Goal: Task Accomplishment & Management: Manage account settings

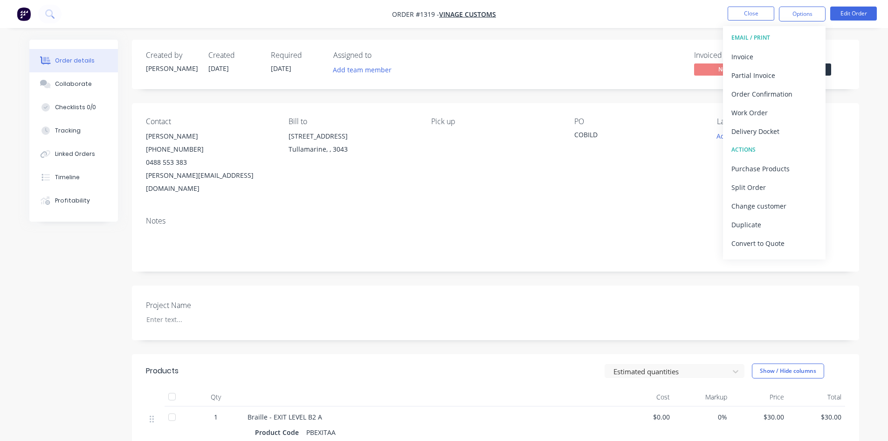
click at [753, 13] on button "Close" at bounding box center [751, 14] width 47 height 14
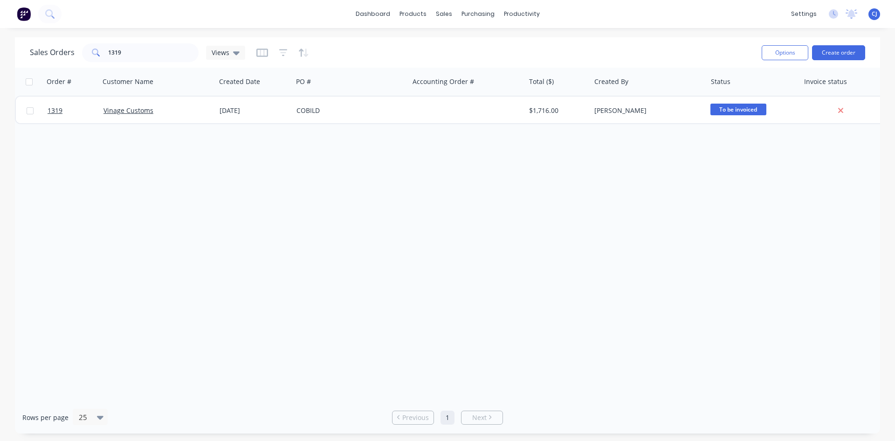
click at [840, 60] on div "Options Create order" at bounding box center [811, 52] width 107 height 23
click at [842, 55] on button "Create order" at bounding box center [838, 52] width 53 height 15
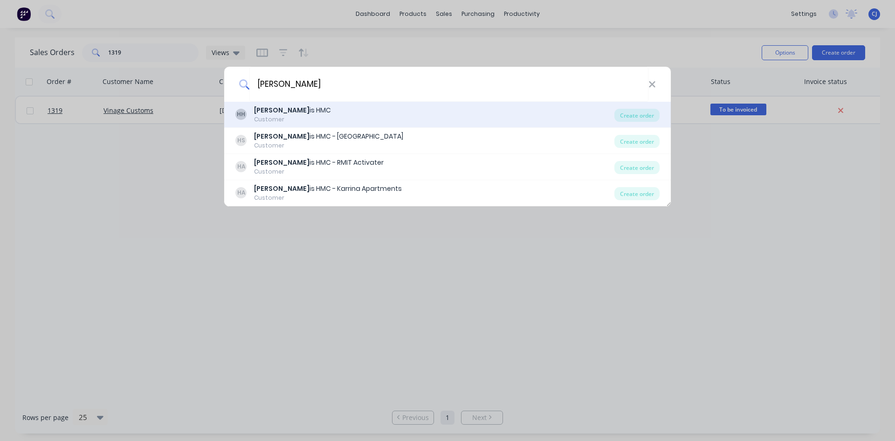
type input "harr"
click at [290, 119] on div "HH Harr is HMC Customer" at bounding box center [424, 114] width 379 height 18
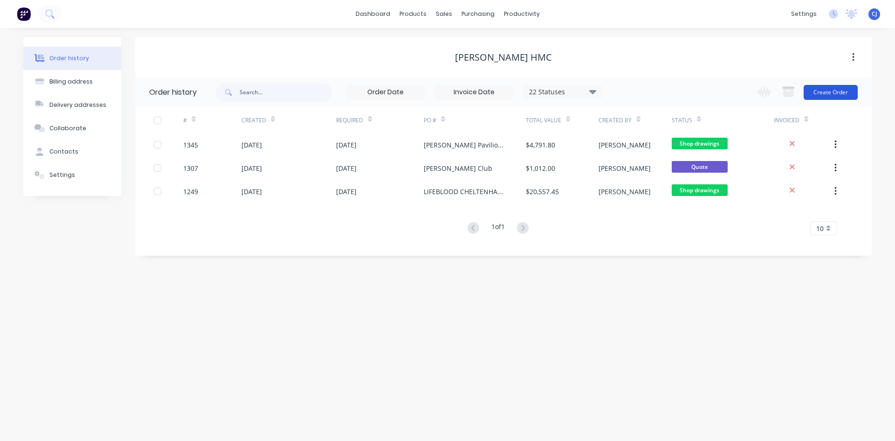
click at [832, 95] on button "Create Order" at bounding box center [831, 92] width 54 height 15
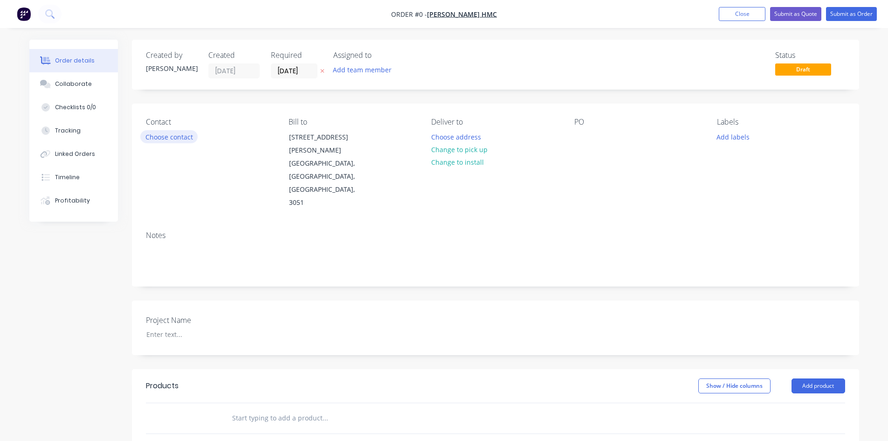
click at [160, 141] on button "Choose contact" at bounding box center [168, 136] width 57 height 13
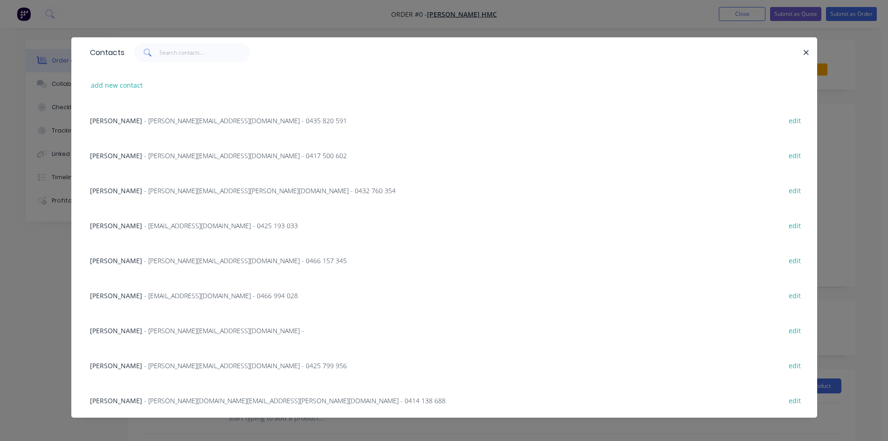
click at [148, 262] on span "- Simon.Verginis@harrishmc.com.au - 0466 157 345" at bounding box center [245, 260] width 203 height 9
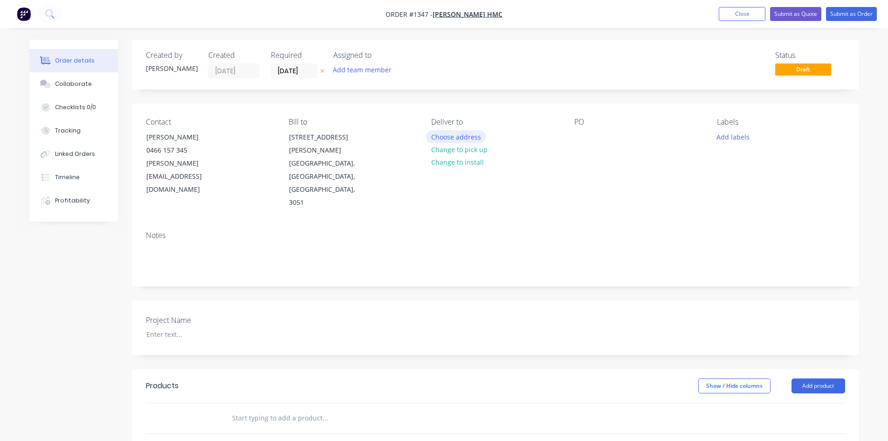
click at [459, 138] on button "Choose address" at bounding box center [456, 136] width 60 height 13
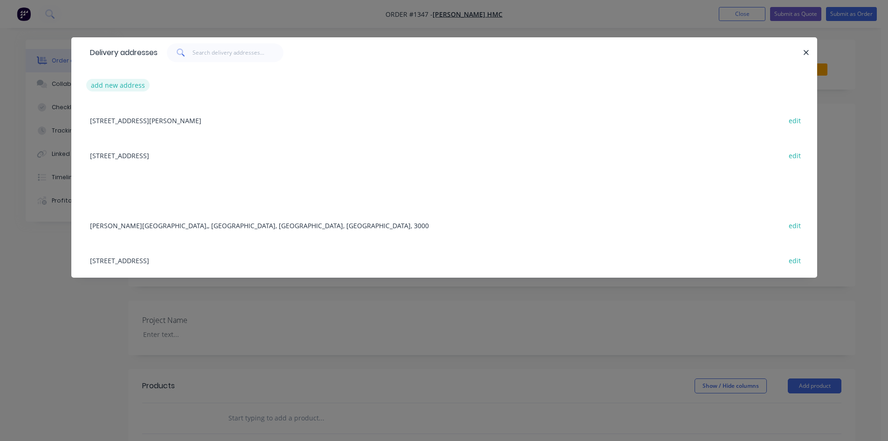
click at [137, 84] on button "add new address" at bounding box center [118, 85] width 64 height 13
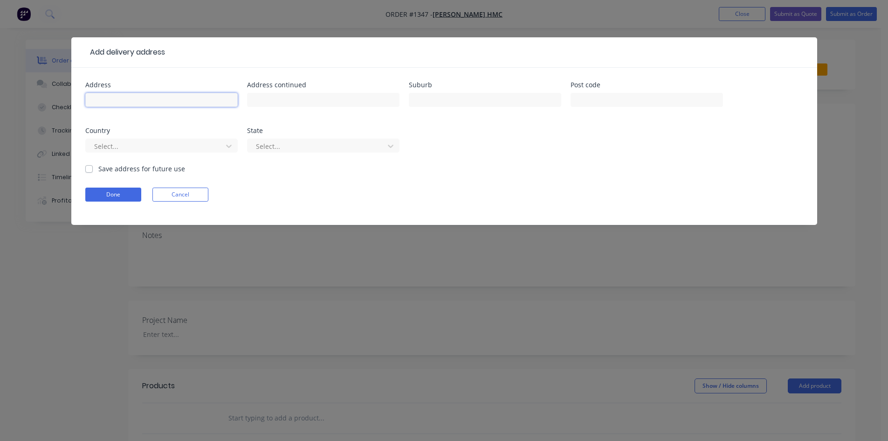
click at [142, 99] on input "text" at bounding box center [161, 100] width 152 height 14
paste input "[STREET_ADDRESS]"
type input "[STREET_ADDRESS]"
click at [110, 193] on button "Done" at bounding box center [113, 194] width 56 height 14
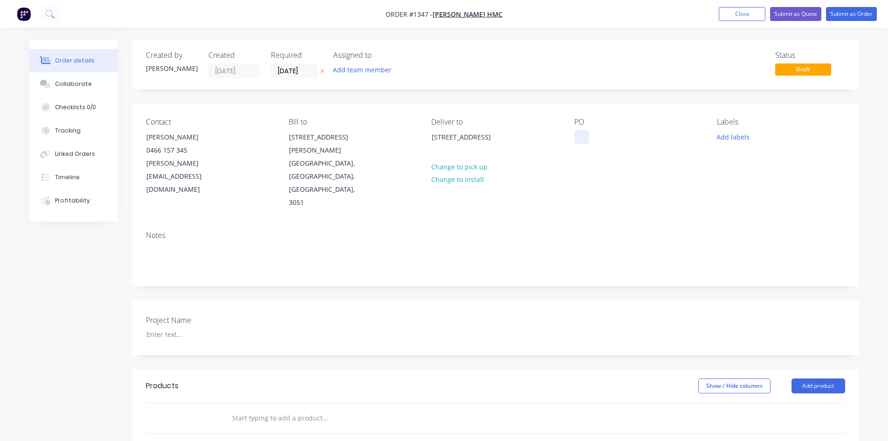
click at [585, 138] on div at bounding box center [581, 137] width 15 height 14
click at [586, 135] on div at bounding box center [581, 137] width 15 height 14
paste div
click at [239, 408] on input "text" at bounding box center [325, 417] width 186 height 19
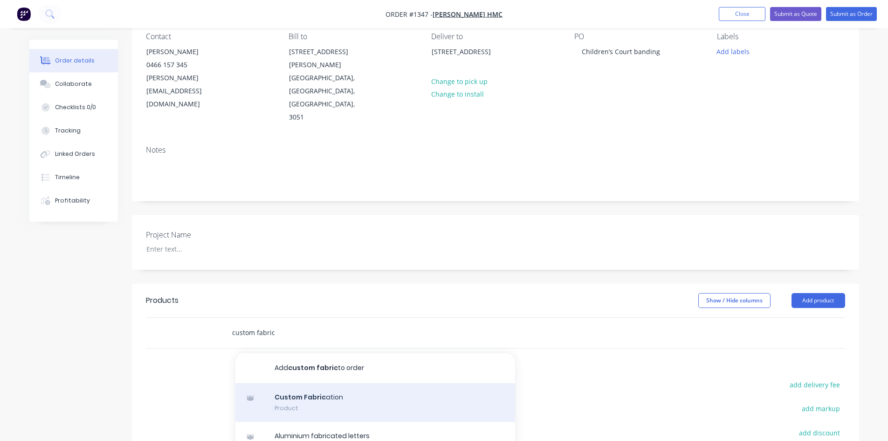
scroll to position [93, 0]
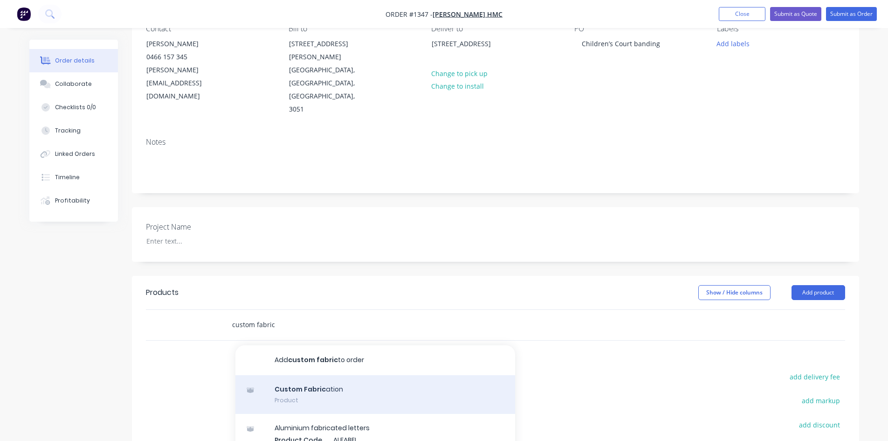
type input "custom fabric"
click at [344, 375] on div "Custom Fabric ation Product" at bounding box center [375, 394] width 280 height 39
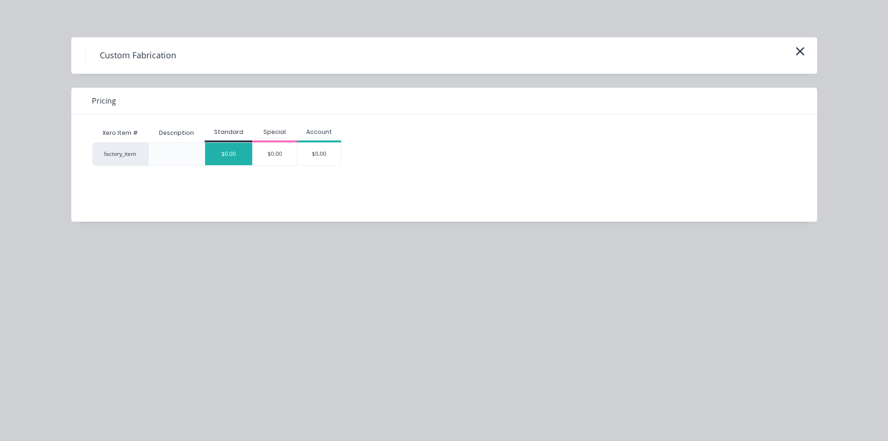
click at [220, 149] on div "$0.00" at bounding box center [228, 154] width 47 height 22
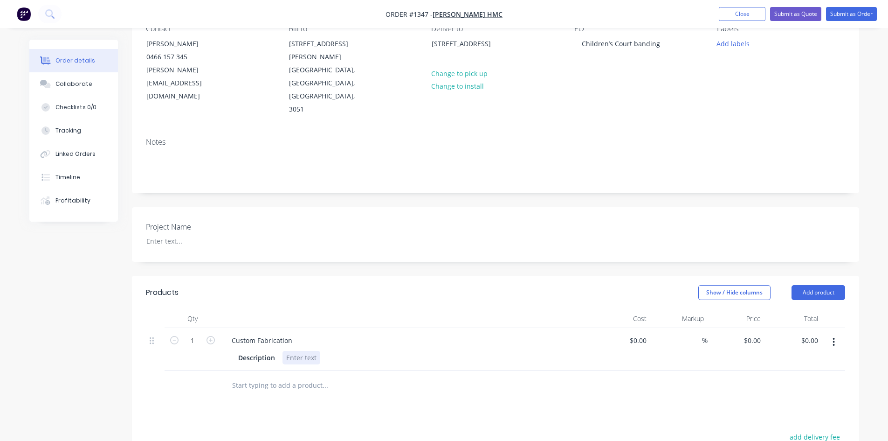
click at [300, 351] on div at bounding box center [301, 358] width 38 height 14
drag, startPoint x: 293, startPoint y: 298, endPoint x: 220, endPoint y: 297, distance: 73.2
click at [220, 328] on div "1 Custom Fabrication Description $0.00 $0.00 % $0.00 $0.00 $0.00 $0.00" at bounding box center [495, 349] width 699 height 42
click at [304, 351] on div at bounding box center [301, 358] width 38 height 14
click at [305, 351] on div at bounding box center [301, 358] width 38 height 14
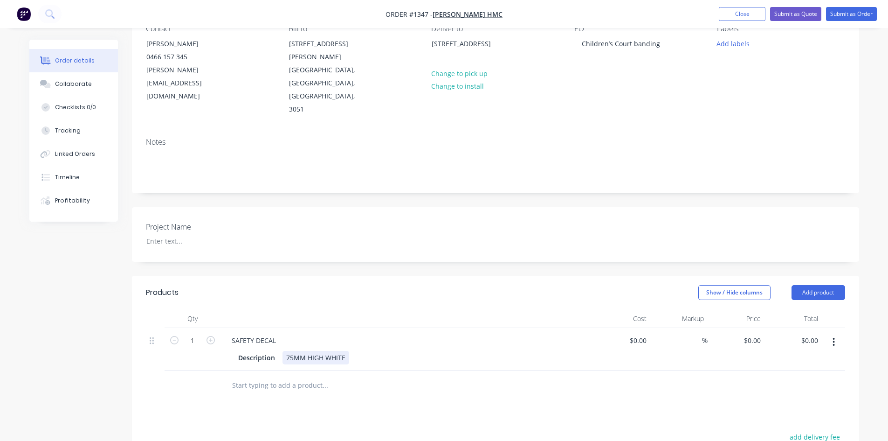
click at [346, 351] on div "75MM HIGH WHITE" at bounding box center [315, 358] width 67 height 14
click at [321, 376] on input "text" at bounding box center [325, 385] width 186 height 19
click at [833, 337] on icon "button" at bounding box center [834, 342] width 2 height 10
click at [813, 378] on div "Duplicate" at bounding box center [801, 385] width 72 height 14
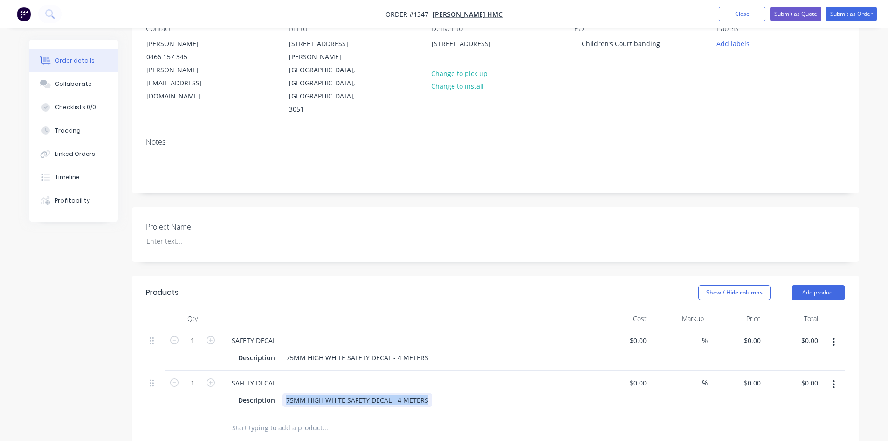
drag, startPoint x: 285, startPoint y: 361, endPoint x: 448, endPoint y: 360, distance: 163.2
click at [447, 393] on div "Description 75MM HIGH WHITE SAFETY DECAL - 4 METERS" at bounding box center [404, 400] width 341 height 14
drag, startPoint x: 277, startPoint y: 343, endPoint x: 190, endPoint y: 345, distance: 87.2
click at [192, 370] on div "1 SAFETY DECAL Description MIN CALL OUT FEE $0.00 $0.00 % $0.00 $0.00 $0.00 $0.…" at bounding box center [495, 391] width 699 height 42
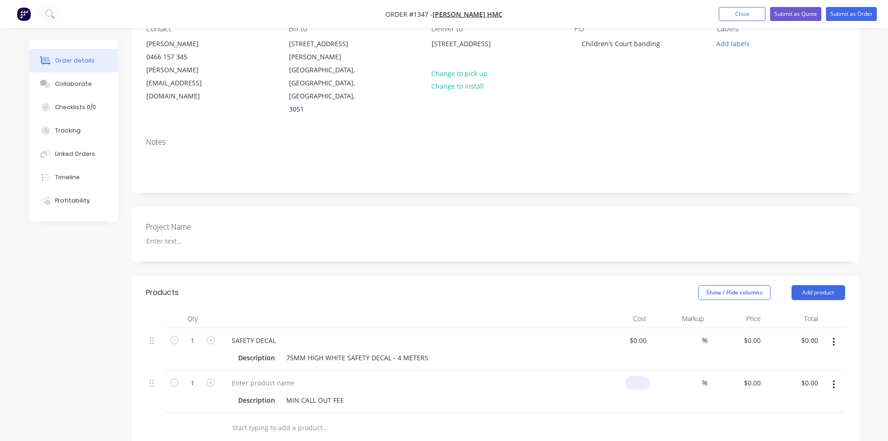
click at [645, 376] on input at bounding box center [639, 383] width 21 height 14
type input "$120.00"
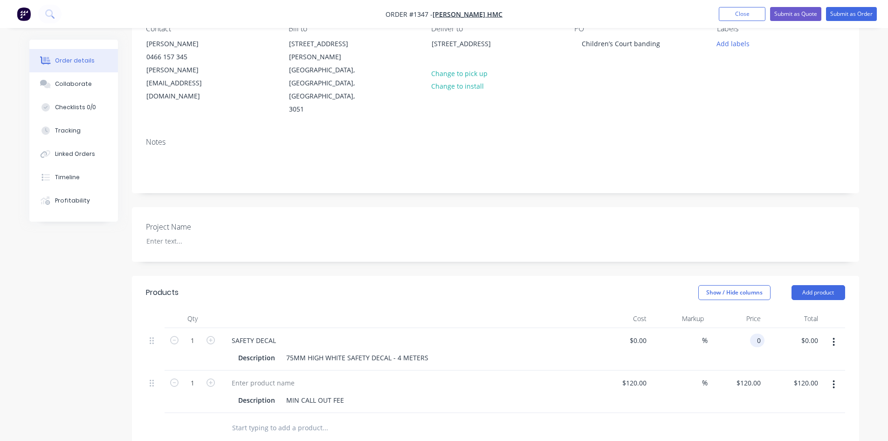
click at [752, 333] on div "0 0" at bounding box center [757, 340] width 14 height 14
type input "$22.50"
click at [215, 334] on button "button" at bounding box center [211, 339] width 12 height 10
type input "2"
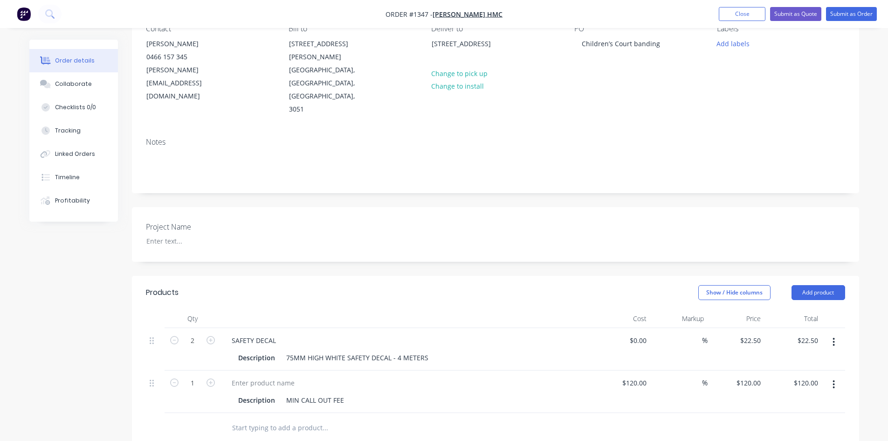
type input "$45.00"
click at [215, 334] on button "button" at bounding box center [211, 339] width 12 height 10
type input "3"
type input "$67.50"
click at [215, 334] on button "button" at bounding box center [211, 339] width 12 height 10
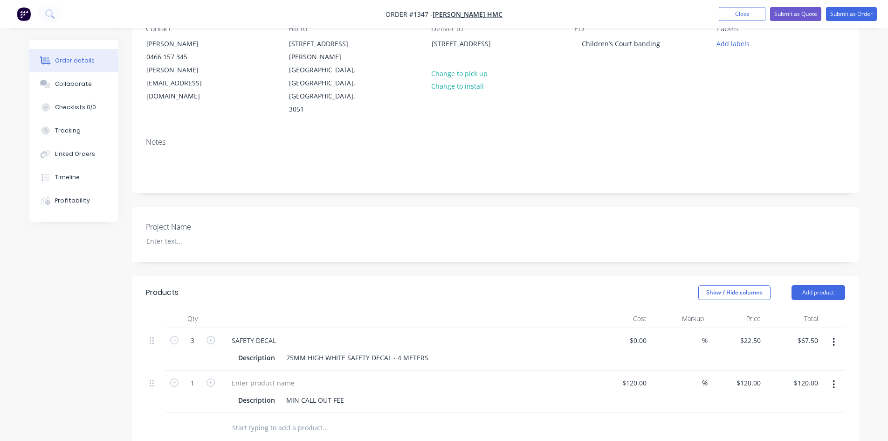
type input "4"
type input "$90.00"
click at [288, 285] on div "Products" at bounding box center [220, 292] width 149 height 15
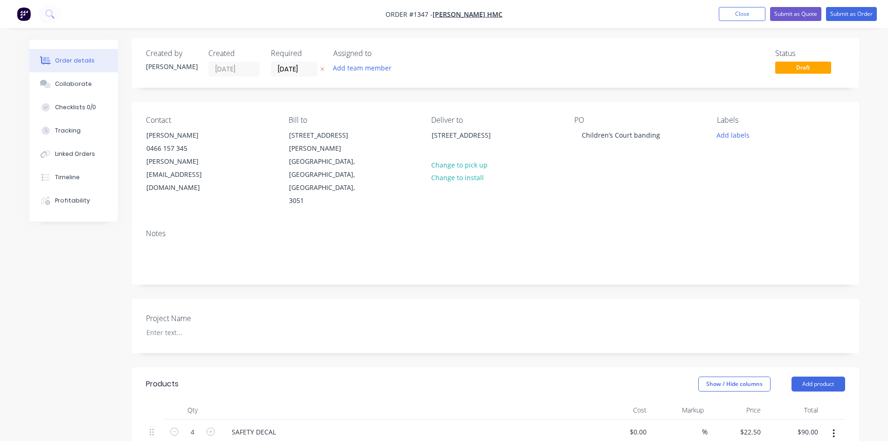
scroll to position [0, 0]
click at [839, 17] on button "Submit as Order" at bounding box center [851, 14] width 51 height 14
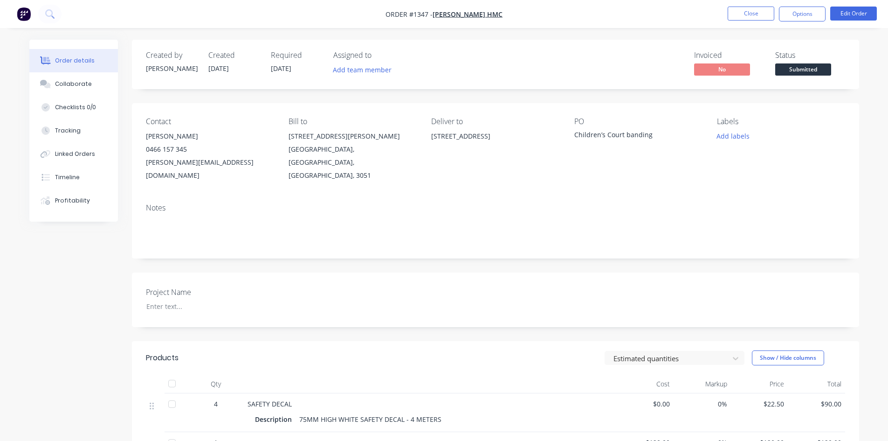
click at [809, 63] on span "Submitted" at bounding box center [803, 69] width 56 height 12
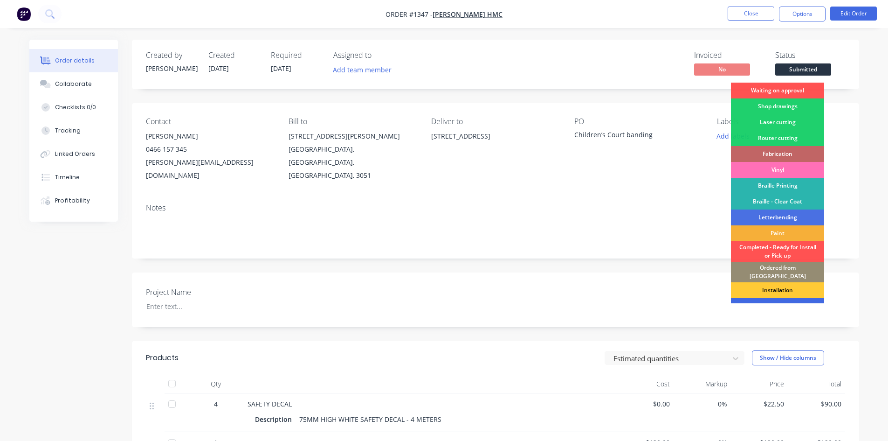
click at [802, 298] on div "To be invoiced" at bounding box center [777, 306] width 93 height 16
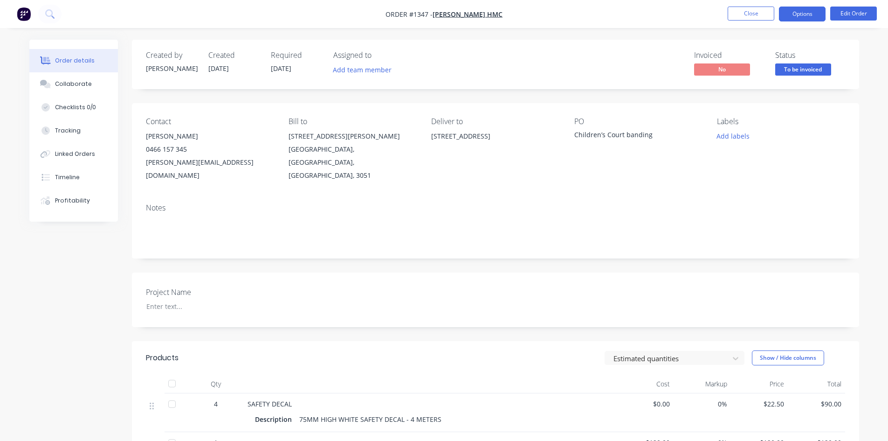
click at [809, 16] on button "Options" at bounding box center [802, 14] width 47 height 15
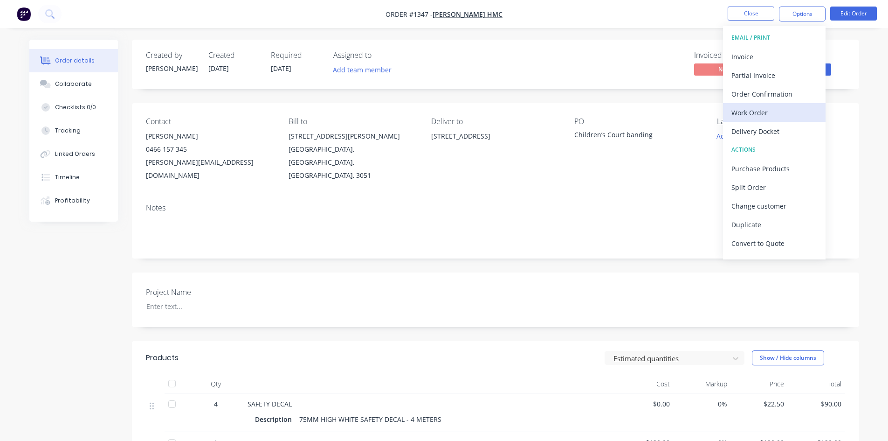
click at [759, 110] on div "Work Order" at bounding box center [774, 113] width 86 height 14
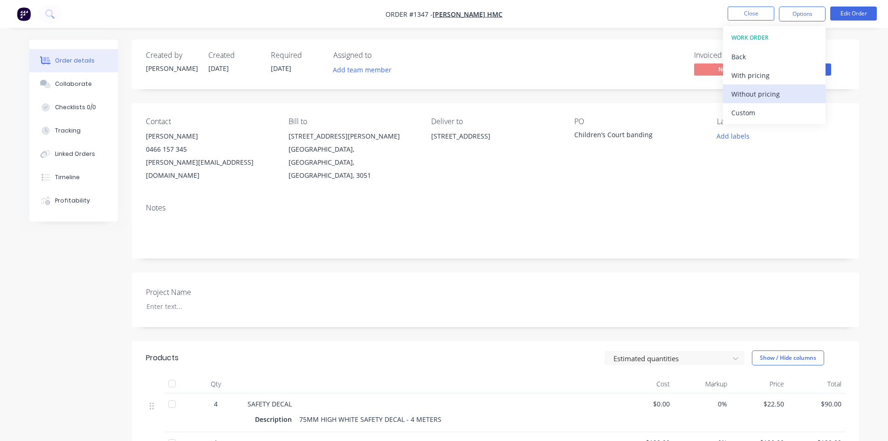
click at [765, 96] on div "Without pricing" at bounding box center [774, 94] width 86 height 14
click at [23, 14] on img "button" at bounding box center [24, 14] width 14 height 14
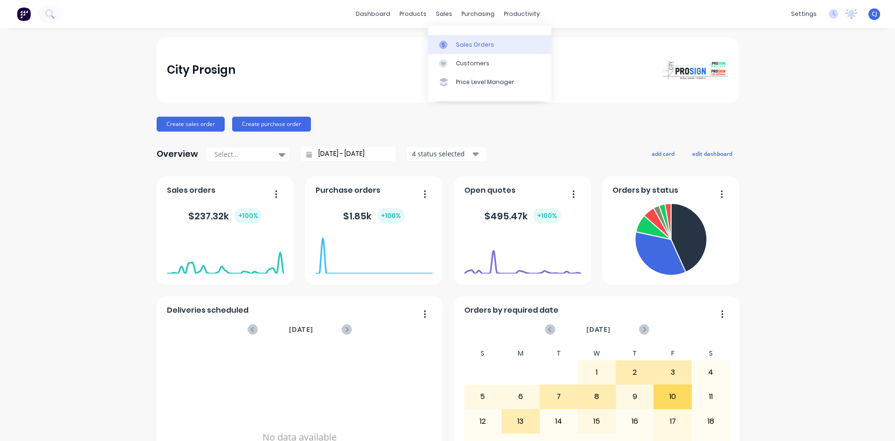
click at [454, 49] on link "Sales Orders" at bounding box center [490, 44] width 124 height 19
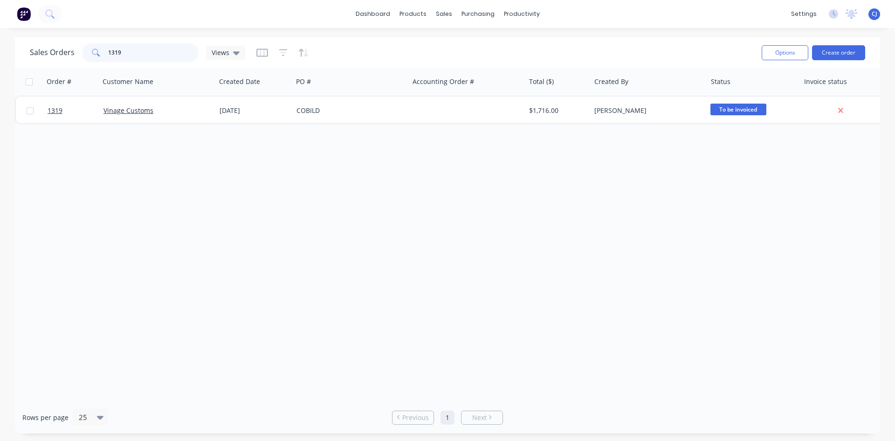
drag, startPoint x: 178, startPoint y: 55, endPoint x: 84, endPoint y: 54, distance: 93.7
click at [84, 54] on div "1319" at bounding box center [140, 52] width 117 height 19
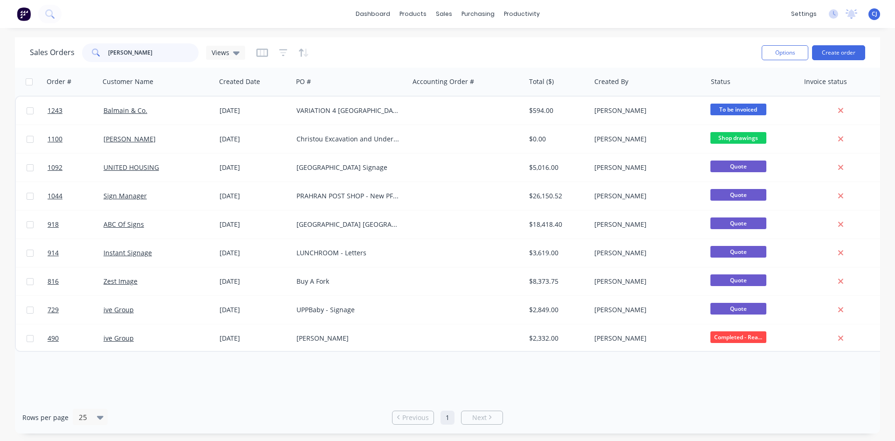
type input "HARRIS"
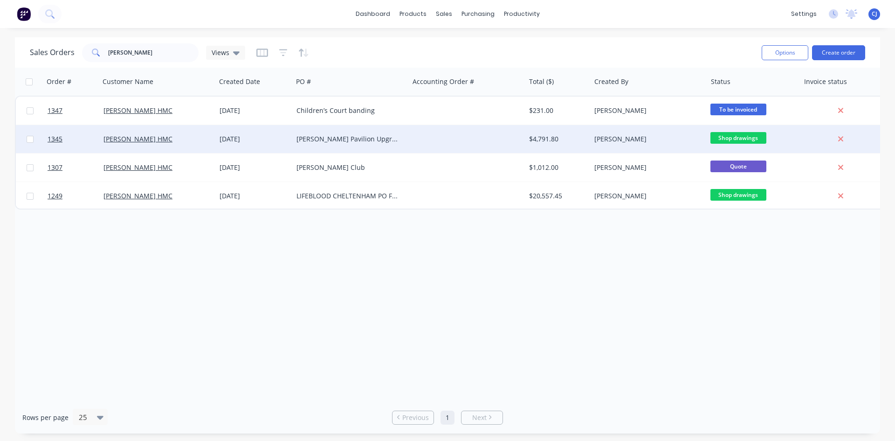
click at [343, 144] on div "[PERSON_NAME] Pavilion Upgrade" at bounding box center [351, 139] width 116 height 28
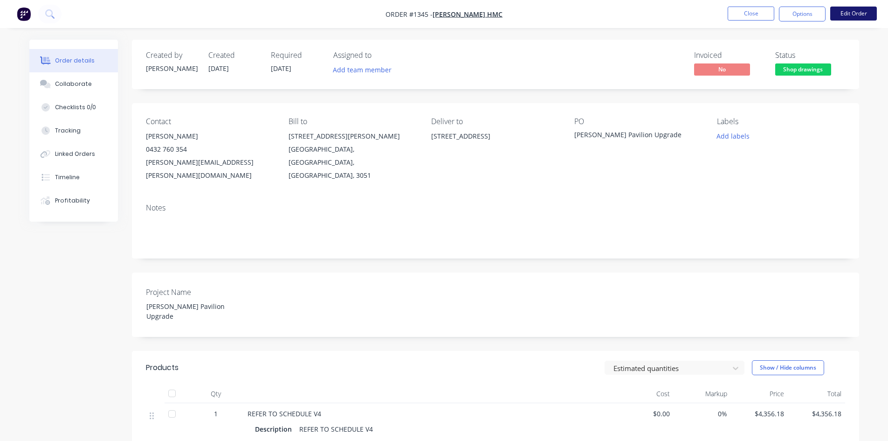
click at [840, 12] on button "Edit Order" at bounding box center [853, 14] width 47 height 14
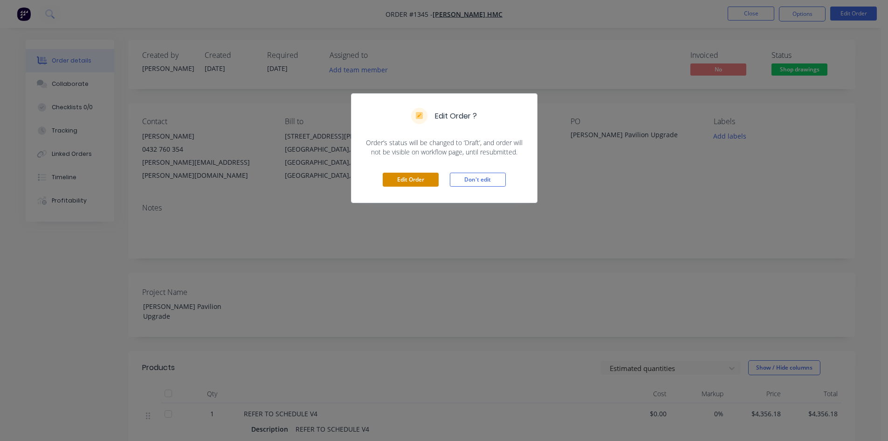
click at [416, 180] on button "Edit Order" at bounding box center [411, 179] width 56 height 14
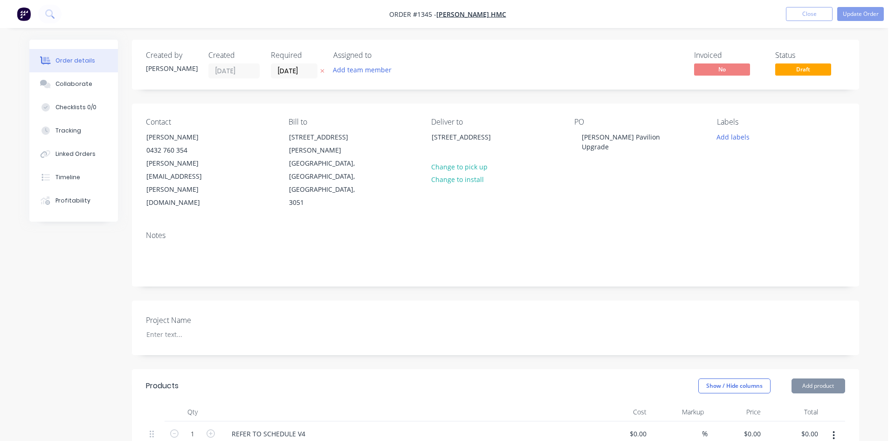
type input "$4,356.18"
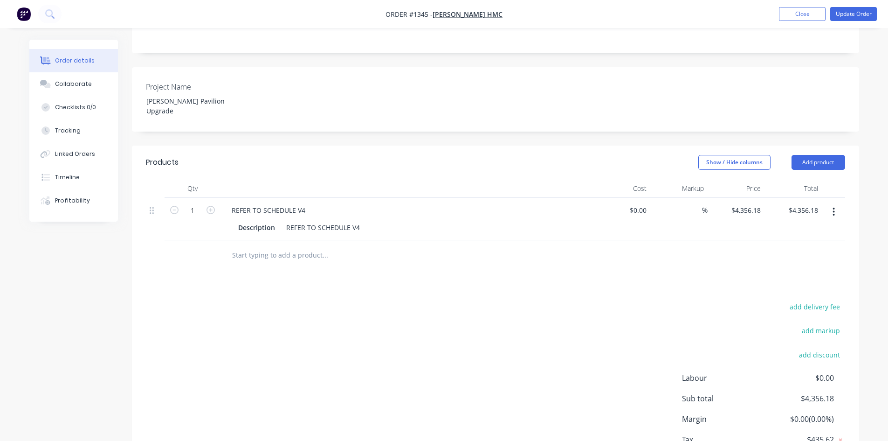
scroll to position [265, 0]
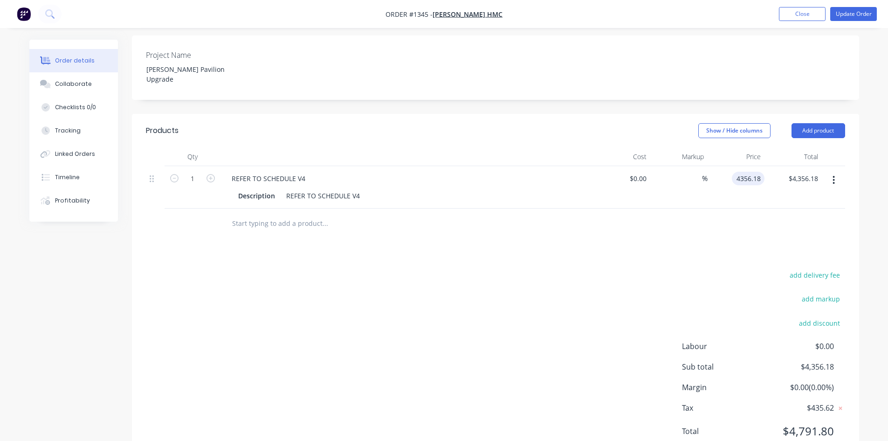
click at [750, 172] on input "4356.18" at bounding box center [750, 179] width 29 height 14
click at [738, 172] on input "4356.18" at bounding box center [747, 179] width 34 height 14
paste input "263.31"
type input "$4,263.31"
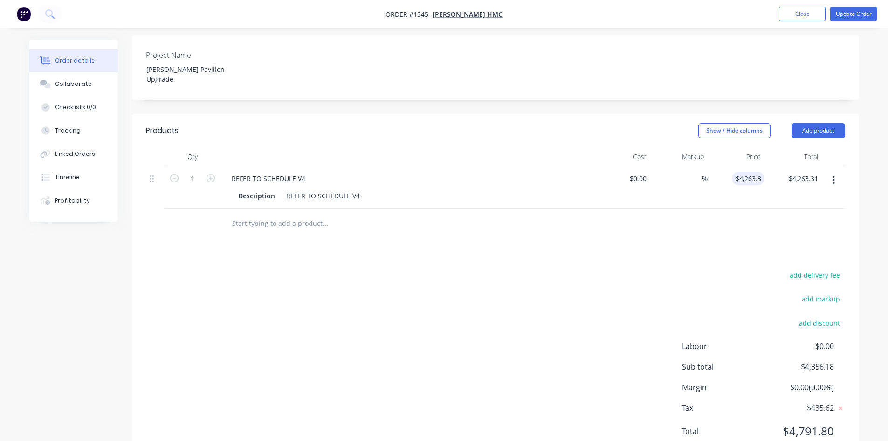
click at [747, 208] on div at bounding box center [495, 223] width 699 height 30
click at [852, 12] on button "Update Order" at bounding box center [853, 14] width 47 height 14
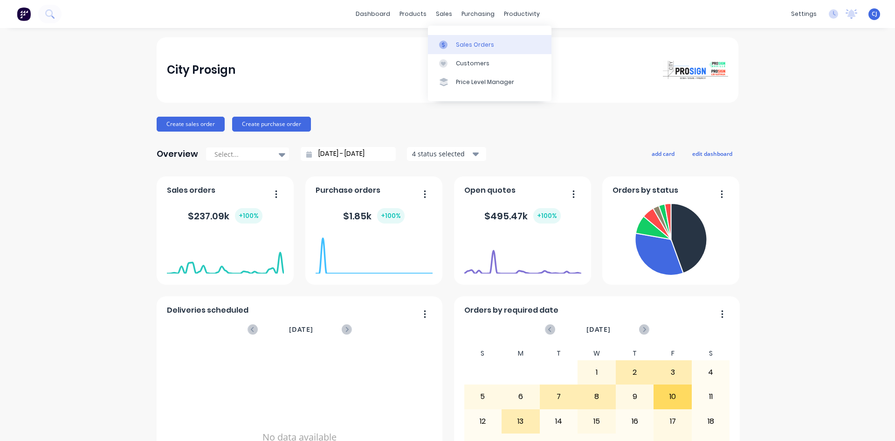
click at [461, 46] on div "Sales Orders" at bounding box center [475, 45] width 38 height 8
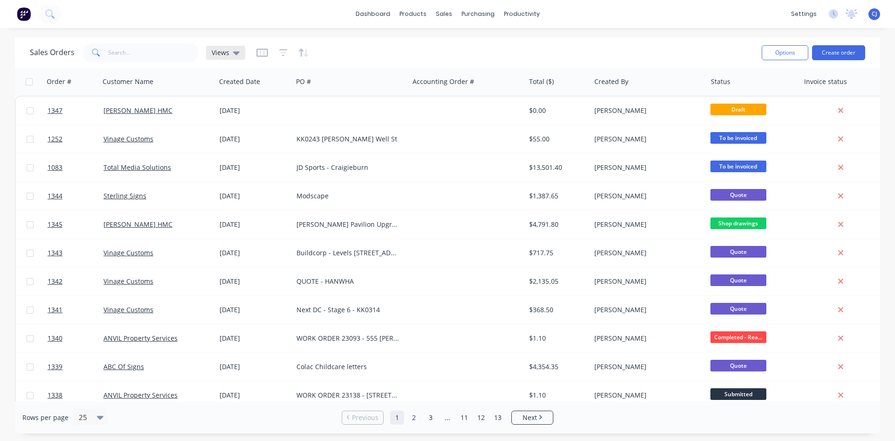
drag, startPoint x: 219, startPoint y: 61, endPoint x: 221, endPoint y: 57, distance: 4.8
click at [219, 61] on div "Sales Orders Views" at bounding box center [137, 52] width 215 height 19
click at [222, 57] on div "Views" at bounding box center [225, 53] width 39 height 14
click at [228, 148] on button "Archive" at bounding box center [262, 150] width 106 height 11
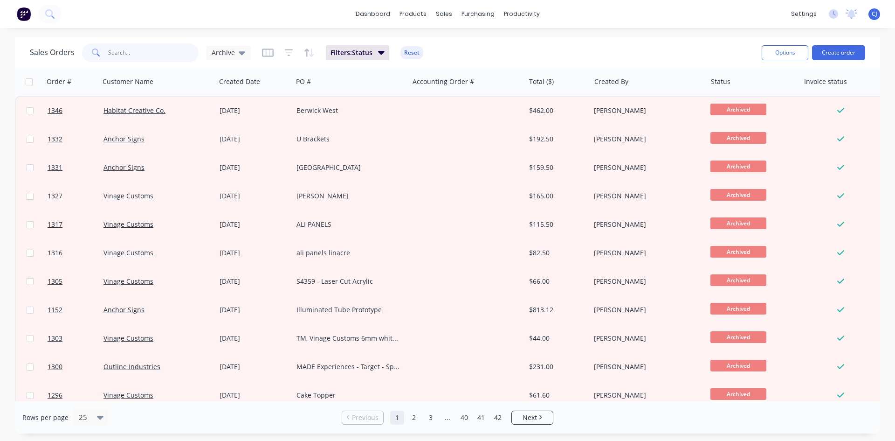
click at [174, 55] on input "text" at bounding box center [153, 52] width 91 height 19
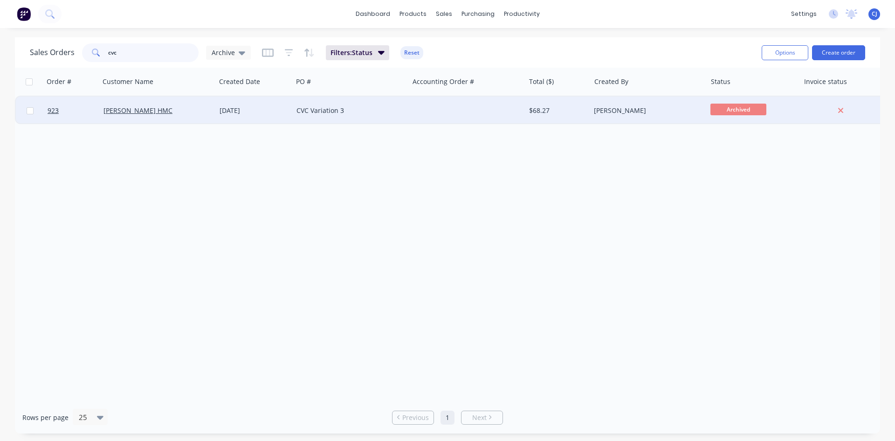
type input "cvc"
click at [336, 104] on div "CVC Variation 3" at bounding box center [351, 110] width 116 height 28
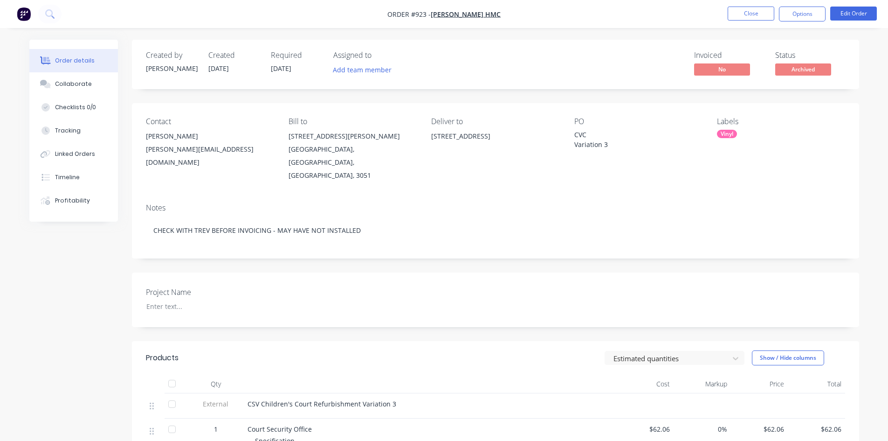
drag, startPoint x: 432, startPoint y: 133, endPoint x: 439, endPoint y: 145, distance: 13.0
click at [439, 143] on div "[STREET_ADDRESS]" at bounding box center [495, 136] width 128 height 13
click at [452, 157] on div "[STREET_ADDRESS]" at bounding box center [495, 145] width 128 height 30
drag, startPoint x: 431, startPoint y: 134, endPoint x: 441, endPoint y: 151, distance: 19.4
click at [441, 143] on div "[STREET_ADDRESS]" at bounding box center [495, 136] width 128 height 13
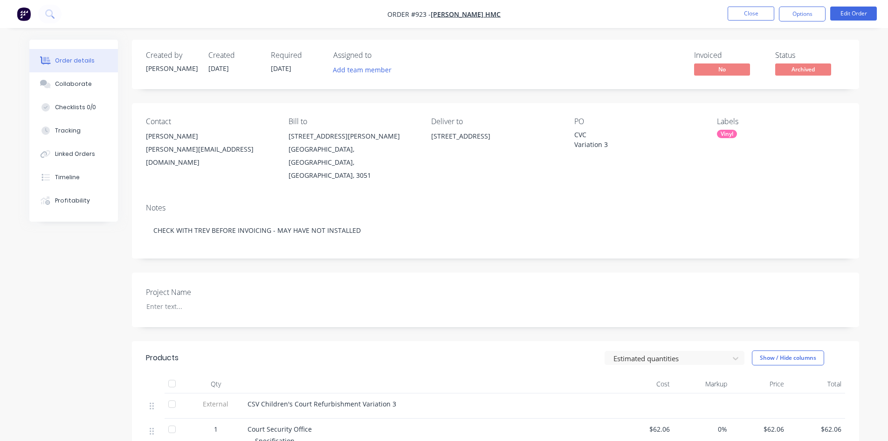
copy div "[STREET_ADDRESS]"
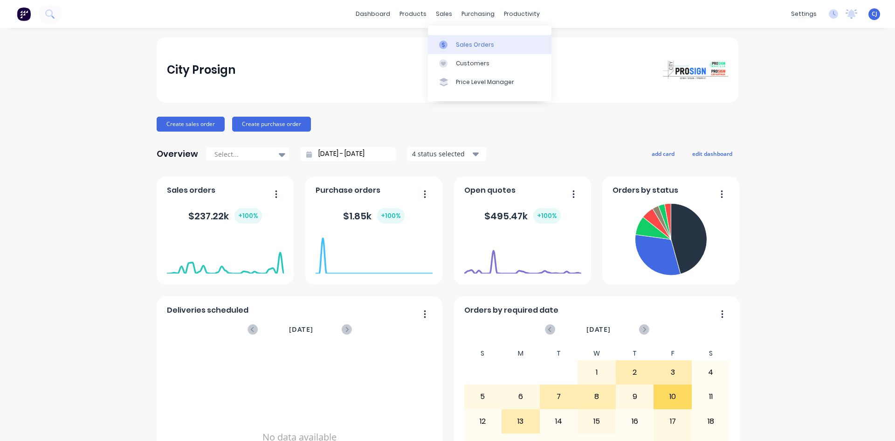
click at [450, 40] on link "Sales Orders" at bounding box center [490, 44] width 124 height 19
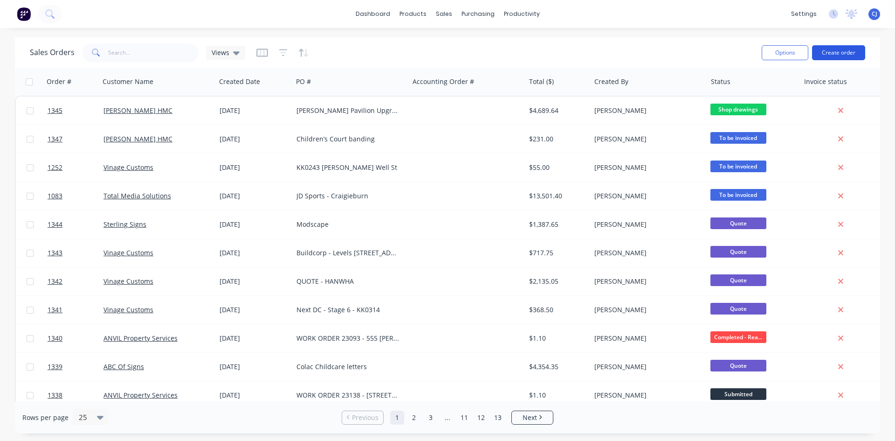
click at [844, 59] on button "Create order" at bounding box center [838, 52] width 53 height 15
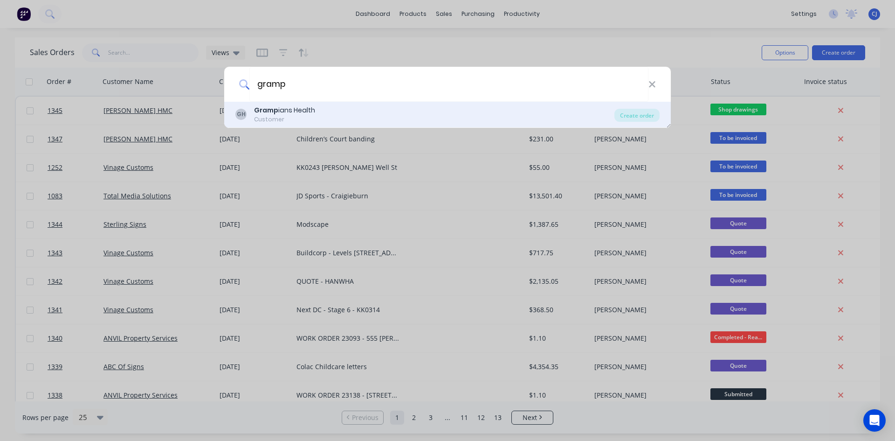
type input "gramp"
click at [338, 116] on div "GH Gramp ians Health Customer" at bounding box center [424, 114] width 379 height 18
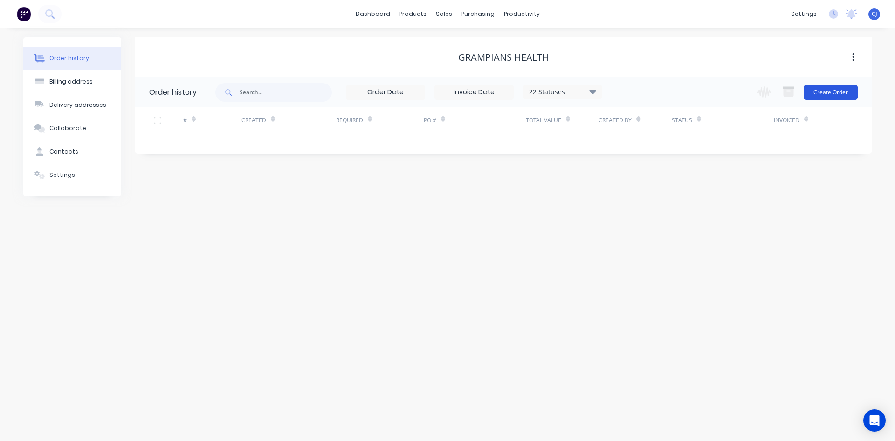
click at [844, 92] on button "Create Order" at bounding box center [831, 92] width 54 height 15
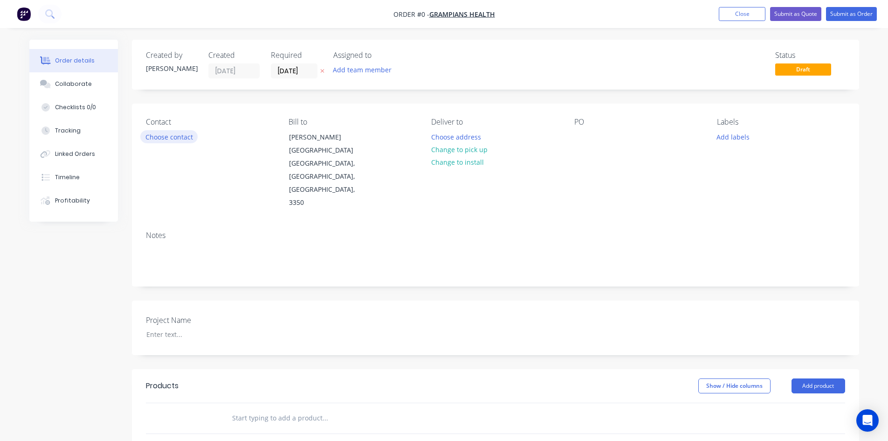
click at [170, 137] on button "Choose contact" at bounding box center [168, 136] width 57 height 13
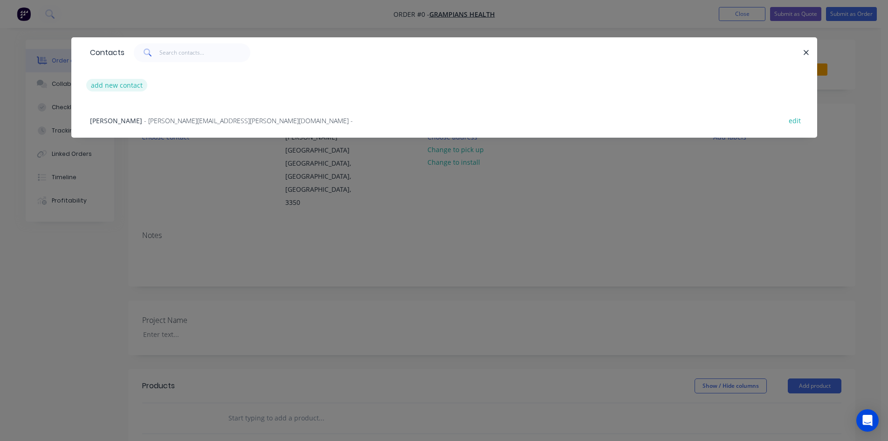
click at [131, 91] on button "add new contact" at bounding box center [117, 85] width 62 height 13
select select "AU"
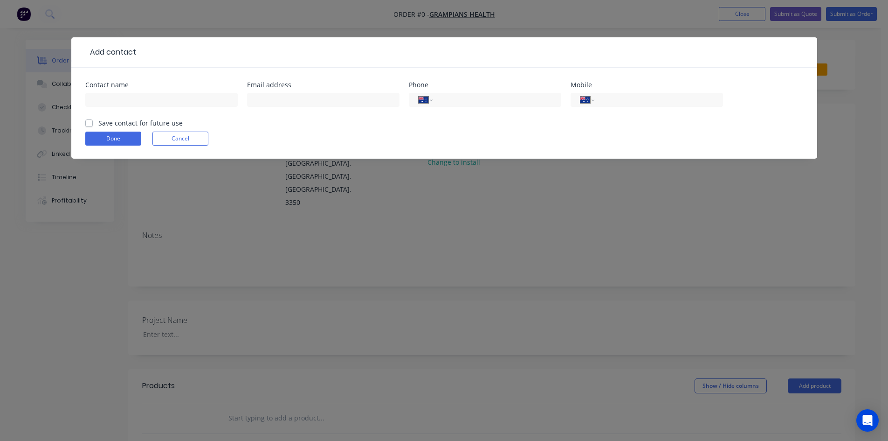
click at [182, 107] on div at bounding box center [161, 104] width 152 height 28
click at [181, 99] on input "text" at bounding box center [161, 100] width 152 height 14
paste input "Jaz Uppal"
type input "Jaz Uppal"
click at [298, 101] on input "text" at bounding box center [323, 100] width 152 height 14
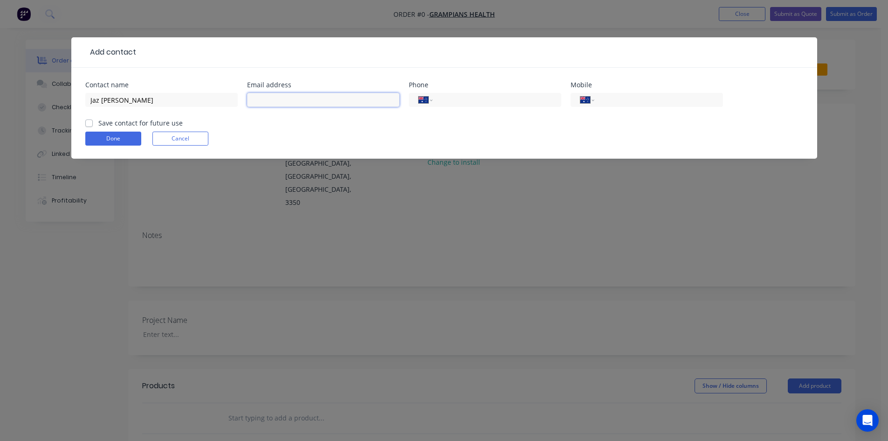
paste input "Jaz.Uppal@gh.org.au"
type input "Jaz.Uppal@gh.org.au"
click at [612, 102] on input "tel" at bounding box center [657, 100] width 112 height 11
paste input "0400 029 674"
type input "0400 029 674"
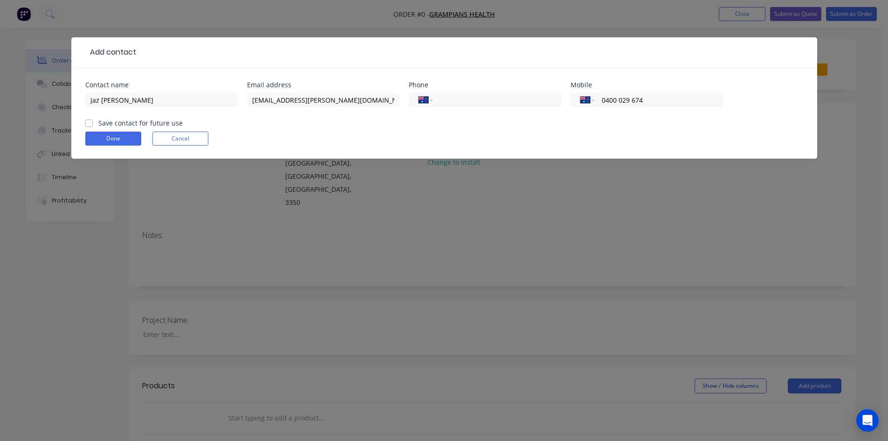
click at [103, 124] on label "Save contact for future use" at bounding box center [140, 123] width 84 height 10
click at [93, 124] on input "Save contact for future use" at bounding box center [88, 122] width 7 height 9
checkbox input "true"
click at [101, 133] on button "Done" at bounding box center [113, 138] width 56 height 14
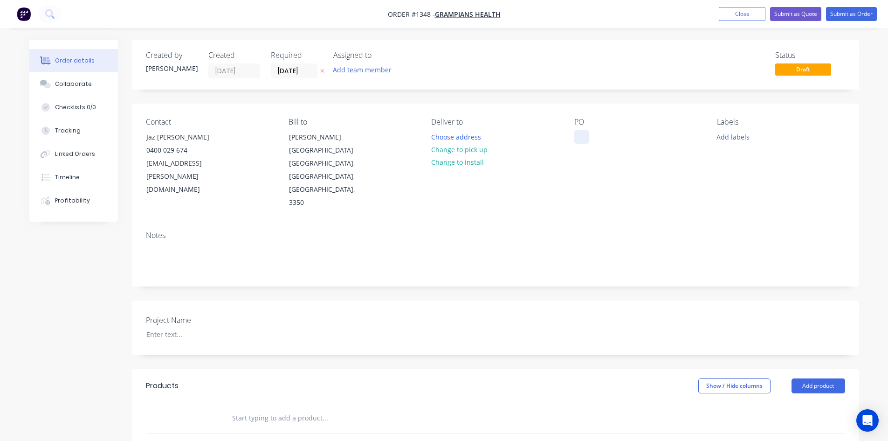
click at [580, 136] on div at bounding box center [581, 137] width 15 height 14
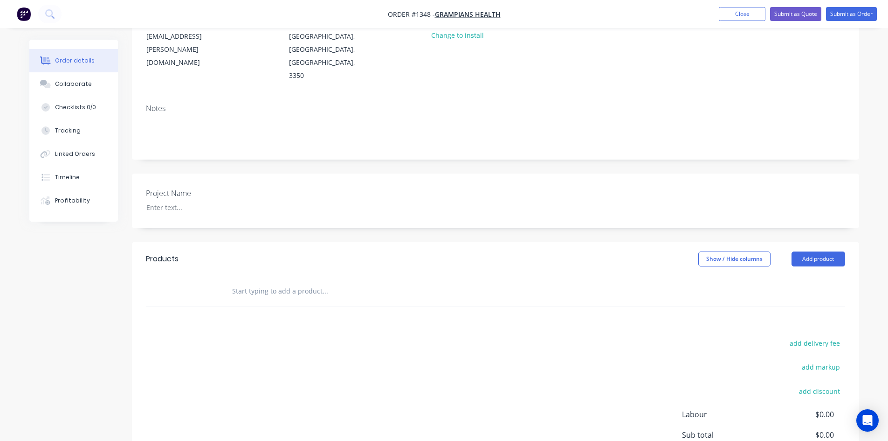
scroll to position [140, 0]
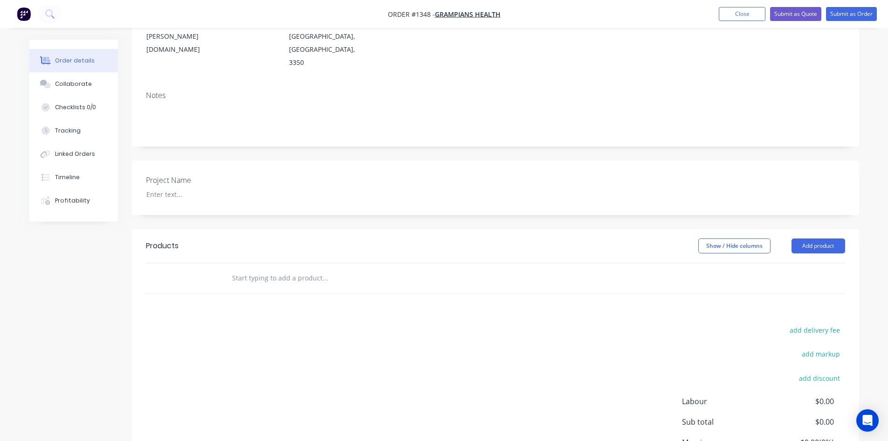
click at [257, 269] on input "text" at bounding box center [325, 278] width 186 height 19
click at [266, 269] on input "text" at bounding box center [325, 278] width 186 height 19
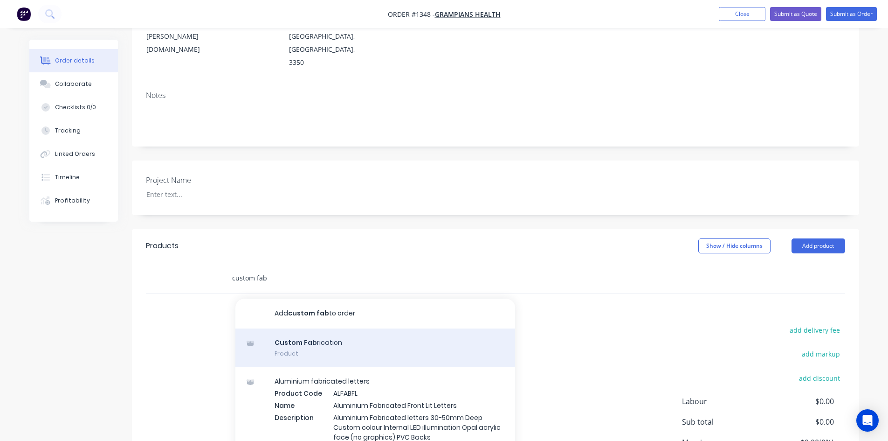
type input "custom fab"
click at [292, 328] on div "Custom Fab rication Product" at bounding box center [375, 347] width 280 height 39
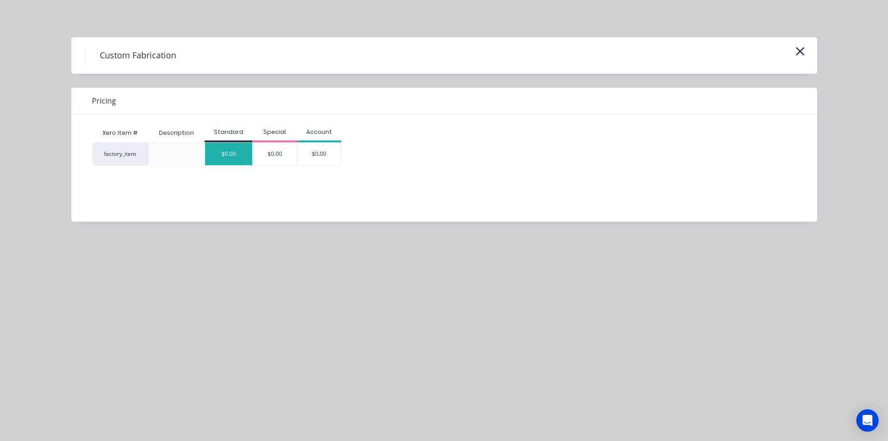
click at [234, 156] on div "$0.00" at bounding box center [228, 154] width 47 height 22
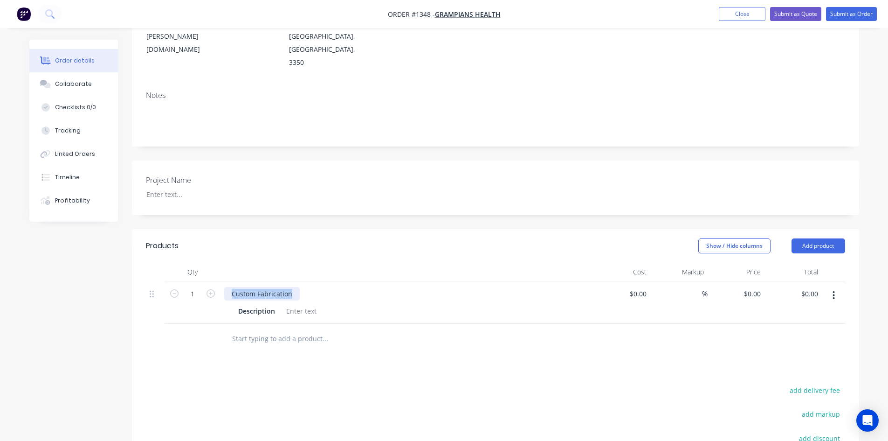
drag, startPoint x: 226, startPoint y: 253, endPoint x: 299, endPoint y: 252, distance: 73.2
click at [299, 287] on div "Custom Fabrication" at bounding box center [406, 294] width 365 height 14
paste div
drag, startPoint x: 264, startPoint y: 248, endPoint x: 275, endPoint y: 260, distance: 16.2
click at [265, 287] on div "DIS2.1" at bounding box center [406, 294] width 365 height 14
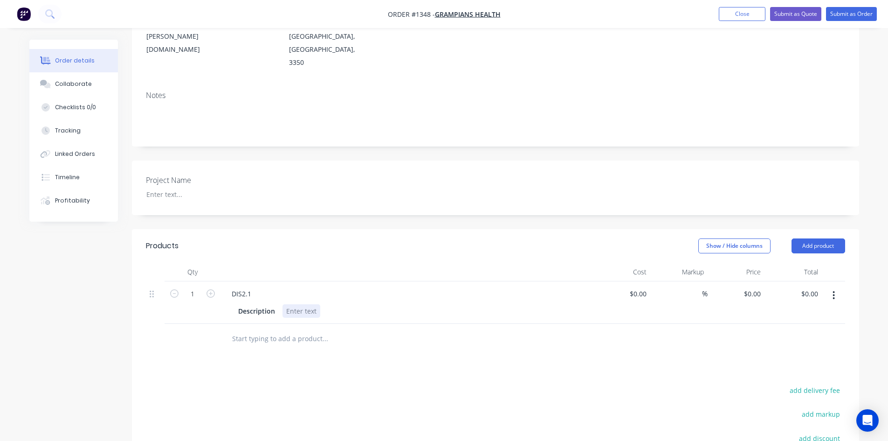
click at [282, 304] on div "Description" at bounding box center [404, 311] width 341 height 14
paste div
click at [839, 287] on button "button" at bounding box center [834, 295] width 22 height 17
click at [792, 331] on div "Duplicate" at bounding box center [801, 338] width 72 height 14
click at [250, 329] on div "DIS2.1" at bounding box center [241, 336] width 34 height 14
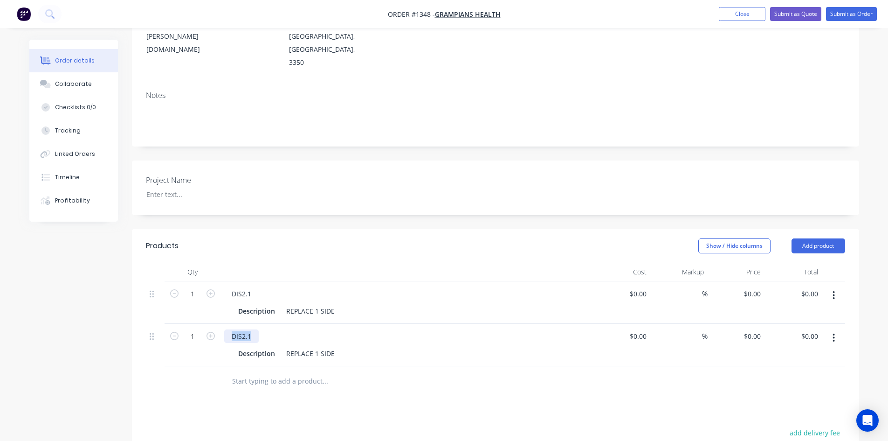
drag, startPoint x: 242, startPoint y: 295, endPoint x: 215, endPoint y: 292, distance: 27.2
click at [215, 324] on div "1 DIS2.1 Description REPLACE 1 SIDE $0.00 $0.00 % $0.00 $0.00 $0.00 $0.00" at bounding box center [495, 345] width 699 height 42
paste div
click at [314, 346] on div "REPLACE 1 SIDE" at bounding box center [310, 353] width 56 height 14
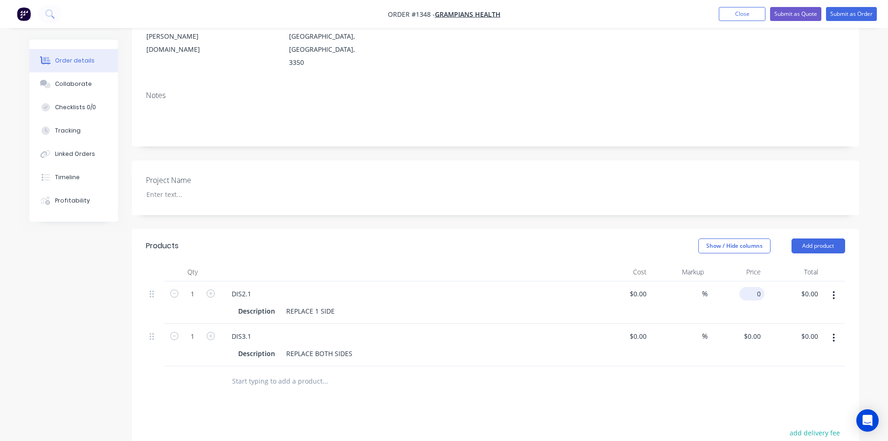
click at [754, 287] on input "0" at bounding box center [753, 294] width 21 height 14
paste input "240.75"
type input "$240.75"
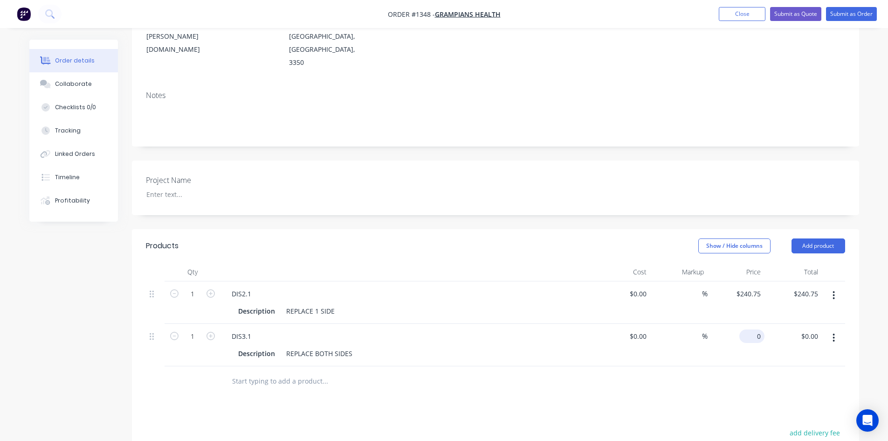
click at [757, 329] on input "0" at bounding box center [753, 336] width 21 height 14
paste input "481.5"
type input "$481.50"
click at [743, 366] on div at bounding box center [495, 381] width 699 height 30
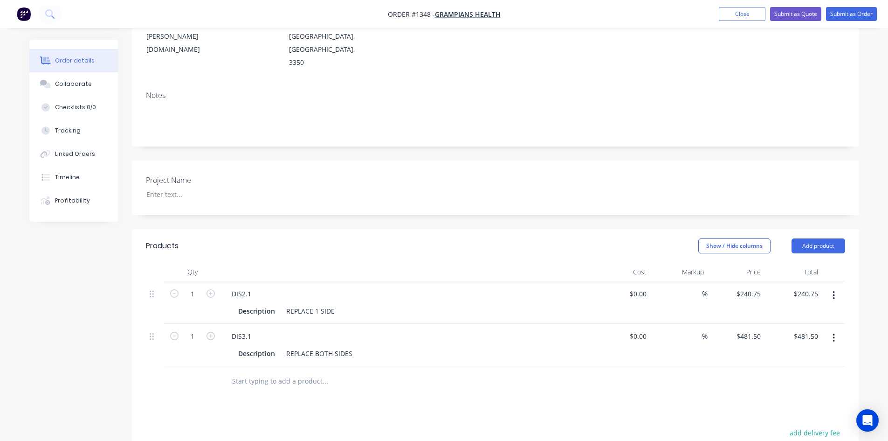
click at [832, 329] on button "button" at bounding box center [834, 337] width 22 height 17
click at [797, 374] on div "Duplicate" at bounding box center [801, 381] width 72 height 14
drag, startPoint x: 286, startPoint y: 355, endPoint x: 365, endPoint y: 357, distance: 78.8
click at [365, 389] on div "Description REPLACE BOTH SIDES" at bounding box center [404, 396] width 341 height 14
paste div
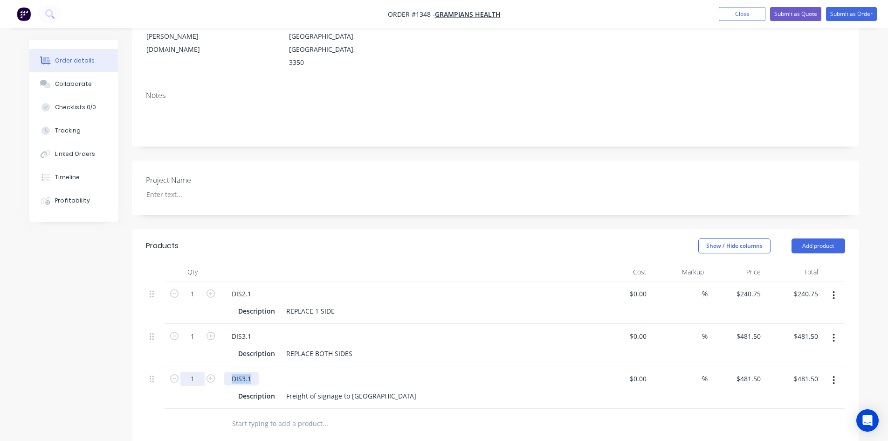
drag, startPoint x: 256, startPoint y: 344, endPoint x: 197, endPoint y: 339, distance: 59.8
click at [197, 366] on div "1 DIS3.1 Description Freight of signage to Ballarat Hospital $0.00 $0.00 % $481…" at bounding box center [495, 387] width 699 height 42
click at [753, 372] on input "481.5" at bounding box center [753, 379] width 21 height 14
type input "$140.00"
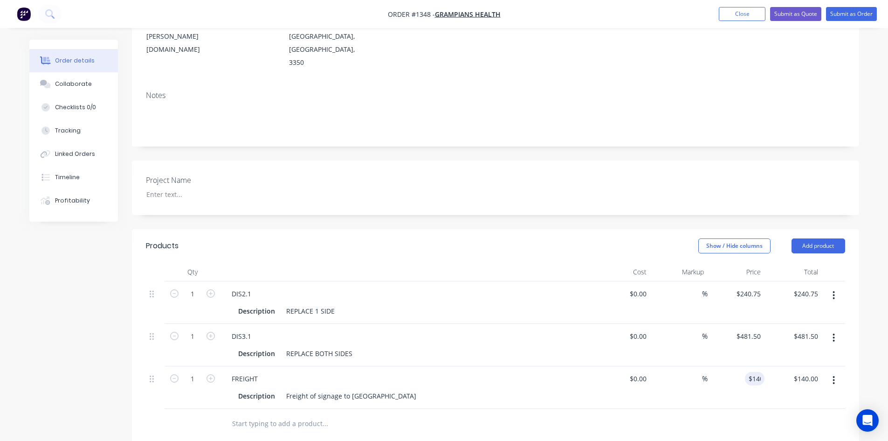
click at [759, 403] on div "Products Show / Hide columns Add product Qty Cost Markup Price Total 1 DIS2.1 D…" at bounding box center [495, 446] width 727 height 434
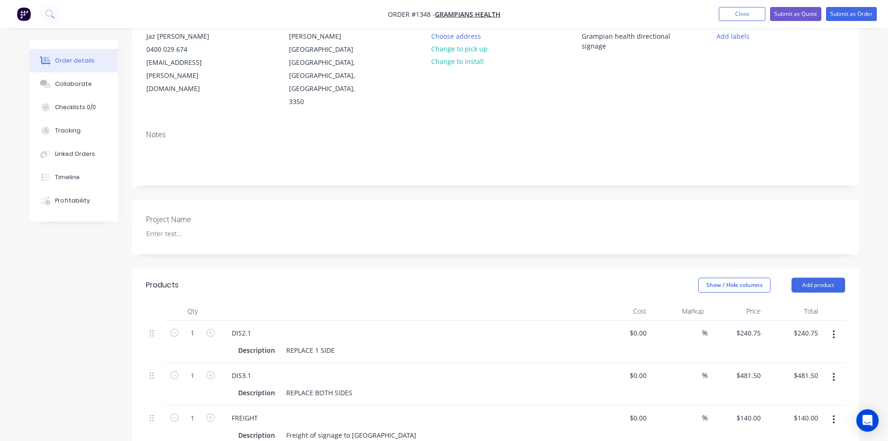
scroll to position [0, 0]
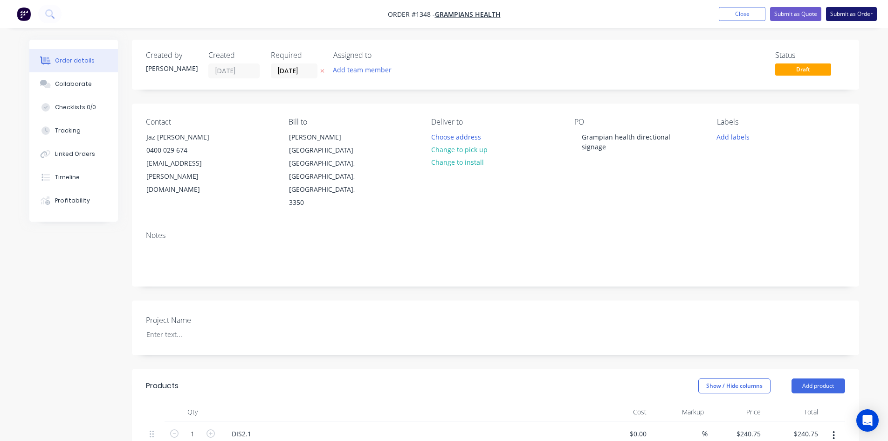
click at [864, 16] on button "Submit as Order" at bounding box center [851, 14] width 51 height 14
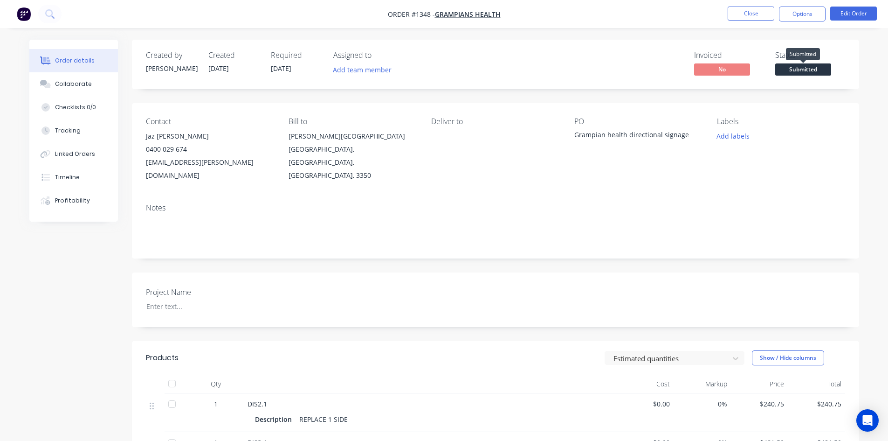
click at [795, 66] on span "Submitted" at bounding box center [803, 69] width 56 height 12
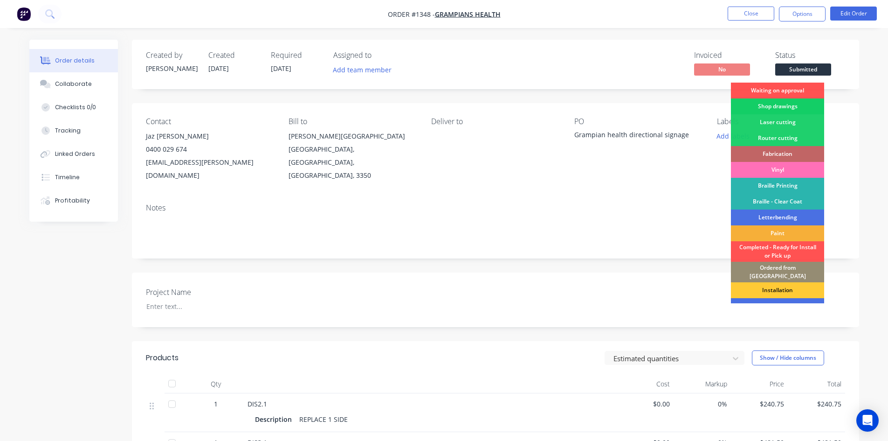
click at [785, 105] on div "Shop drawings" at bounding box center [777, 106] width 93 height 16
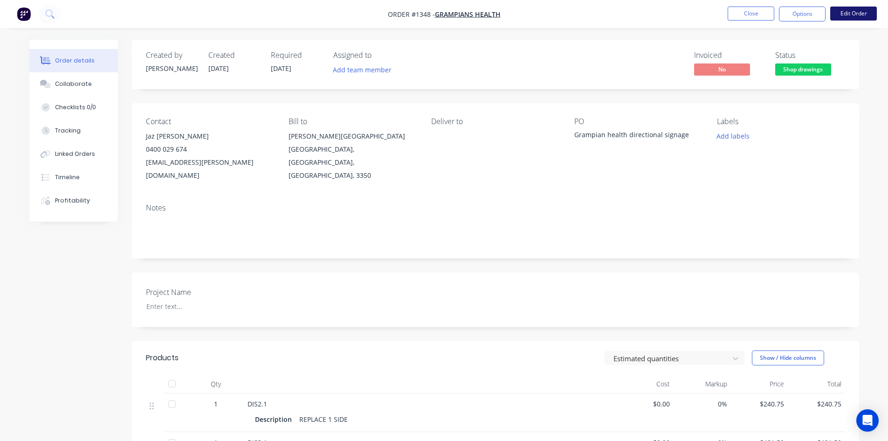
click at [851, 9] on button "Edit Order" at bounding box center [853, 14] width 47 height 14
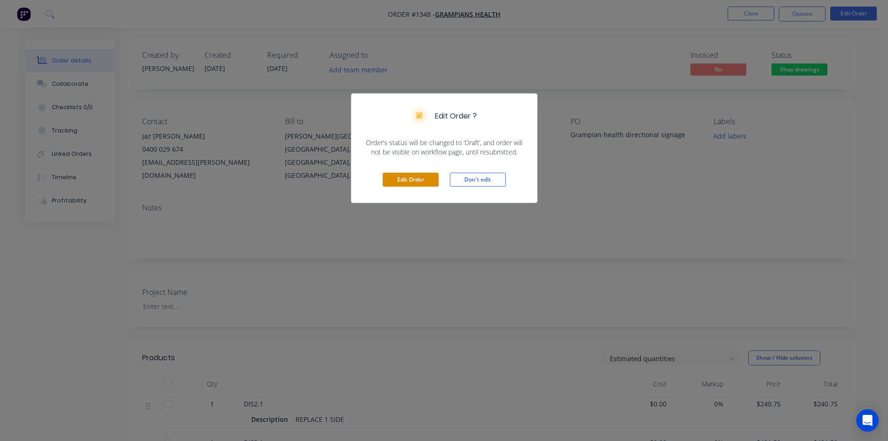
click at [424, 179] on button "Edit Order" at bounding box center [411, 179] width 56 height 14
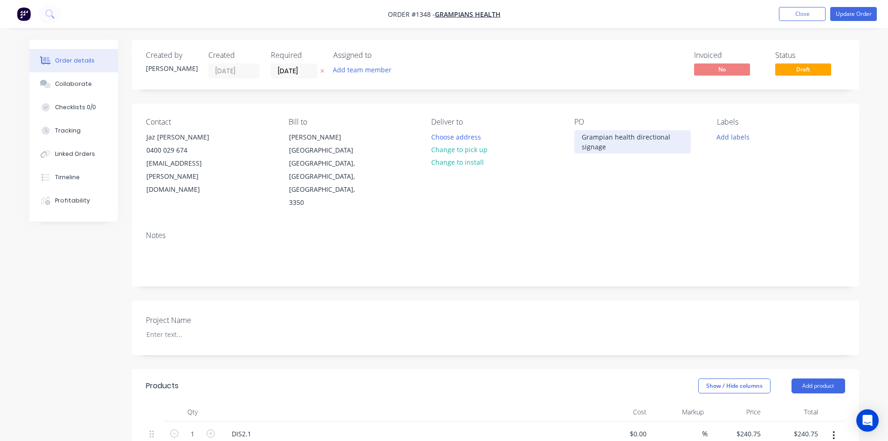
click at [579, 134] on div "Grampian health directional signage" at bounding box center [632, 141] width 117 height 23
paste div
drag, startPoint x: 585, startPoint y: 154, endPoint x: 598, endPoint y: 163, distance: 15.8
click at [598, 163] on div "R0354888 CEP Building Grampian health directional signage" at bounding box center [632, 151] width 117 height 43
drag, startPoint x: 580, startPoint y: 152, endPoint x: 607, endPoint y: 172, distance: 33.1
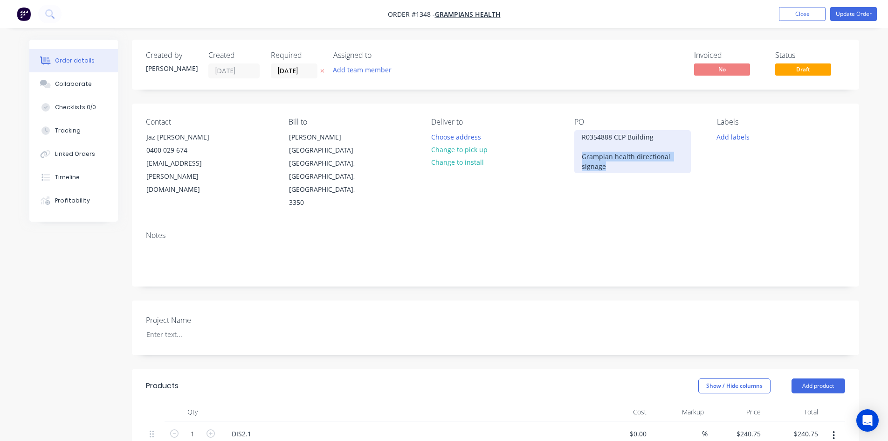
click at [607, 172] on div "R0354888 CEP Building Grampian health directional signage" at bounding box center [632, 151] width 117 height 43
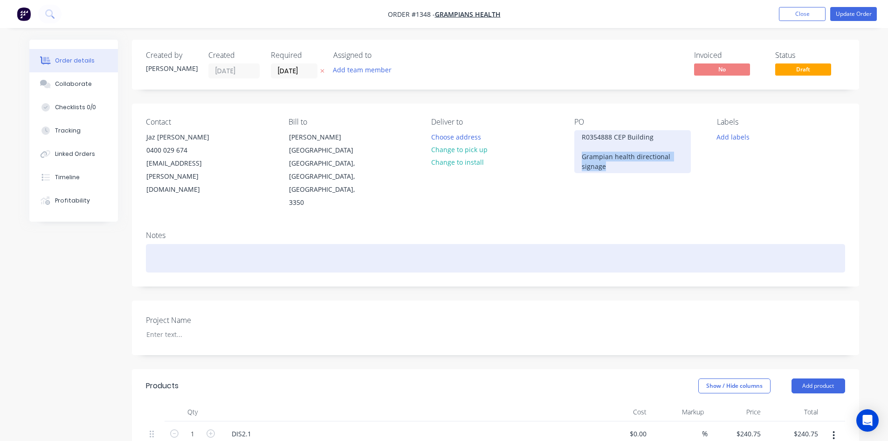
copy div "Grampian health directional signage"
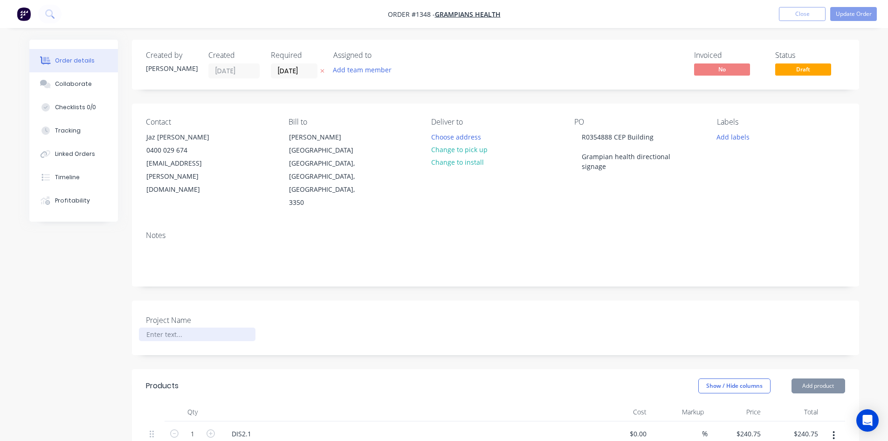
click at [194, 327] on div at bounding box center [197, 334] width 117 height 14
paste div
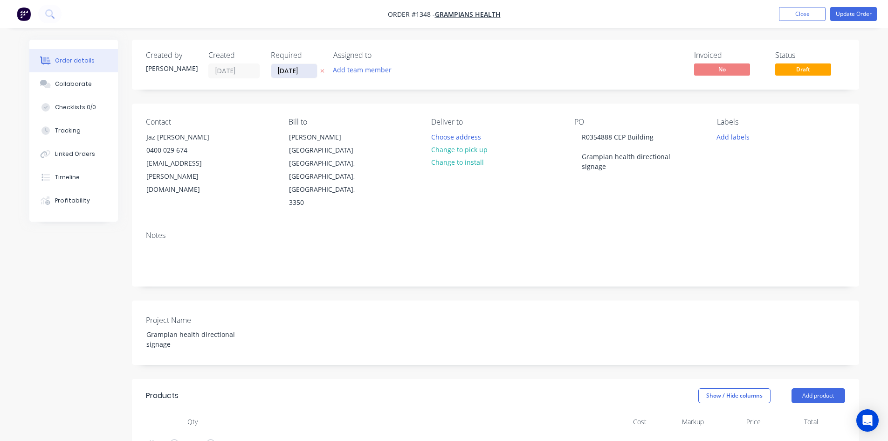
click at [289, 70] on input "10/10/25" at bounding box center [294, 71] width 46 height 14
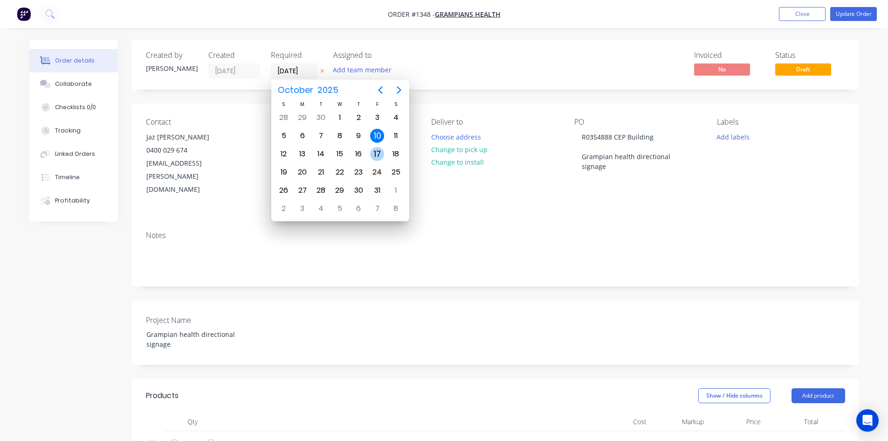
click at [373, 156] on div "17" at bounding box center [377, 154] width 14 height 14
type input "17/10/25"
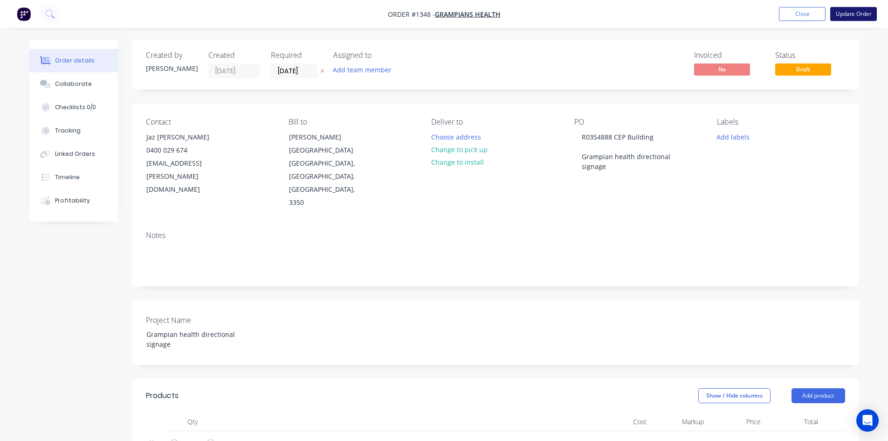
click at [859, 15] on button "Update Order" at bounding box center [853, 14] width 47 height 14
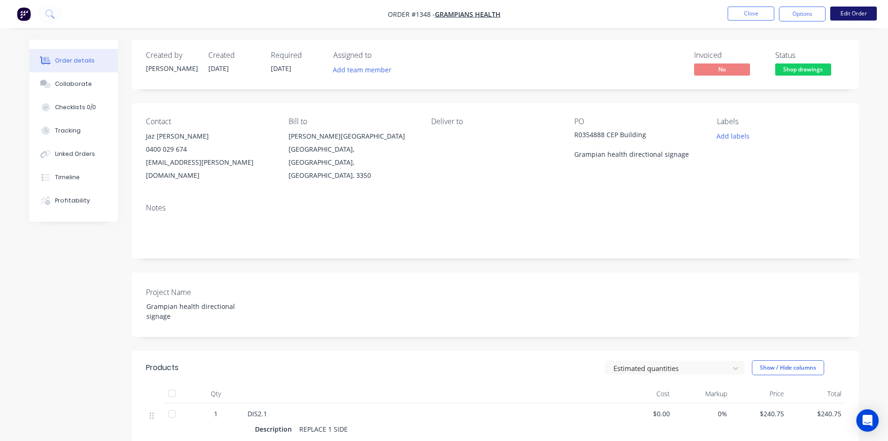
click at [839, 14] on button "Edit Order" at bounding box center [853, 14] width 47 height 14
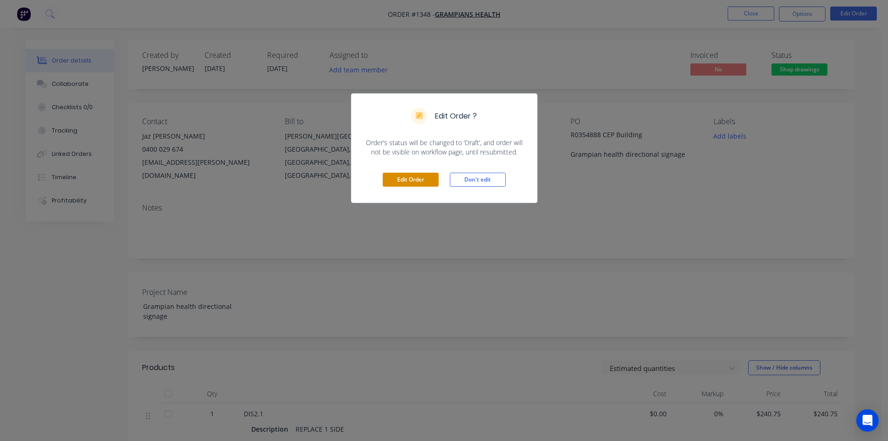
click at [421, 183] on button "Edit Order" at bounding box center [411, 179] width 56 height 14
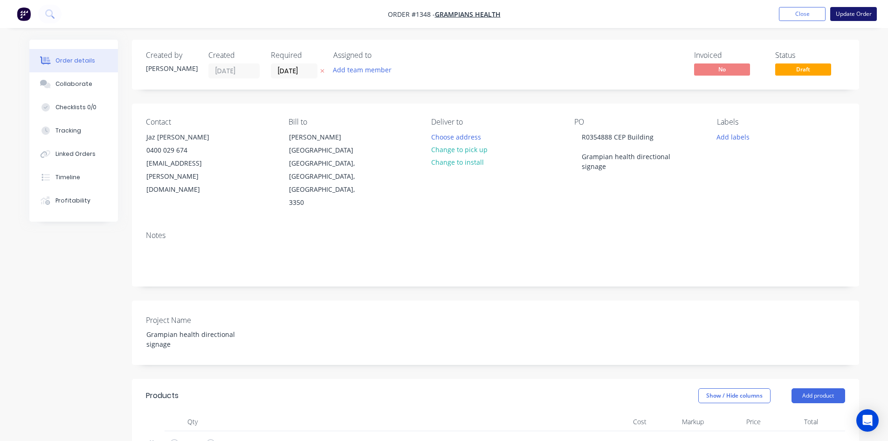
click at [866, 13] on button "Update Order" at bounding box center [853, 14] width 47 height 14
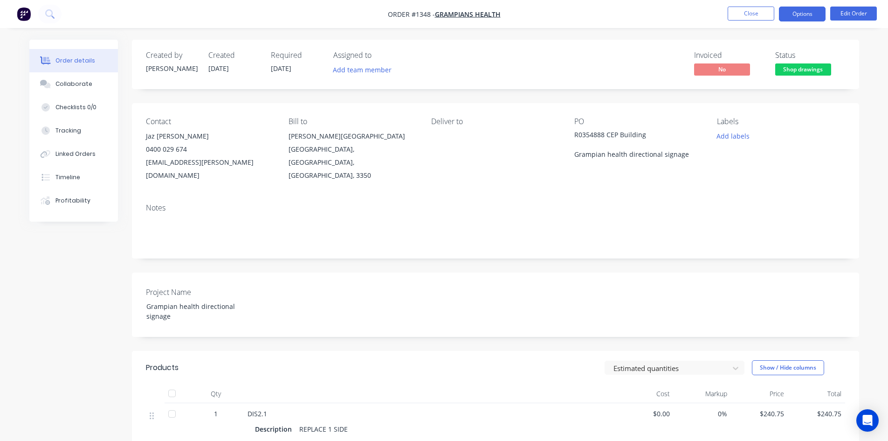
click at [817, 18] on button "Options" at bounding box center [802, 14] width 47 height 15
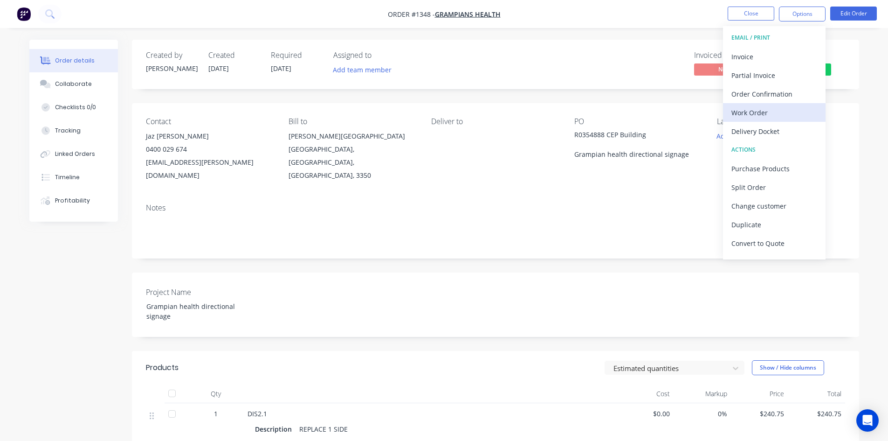
click at [764, 114] on div "Work Order" at bounding box center [774, 113] width 86 height 14
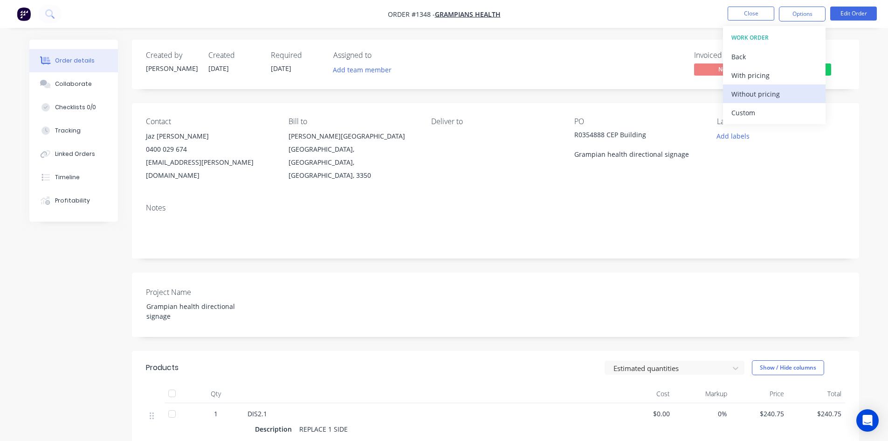
click at [768, 91] on div "Without pricing" at bounding box center [774, 94] width 86 height 14
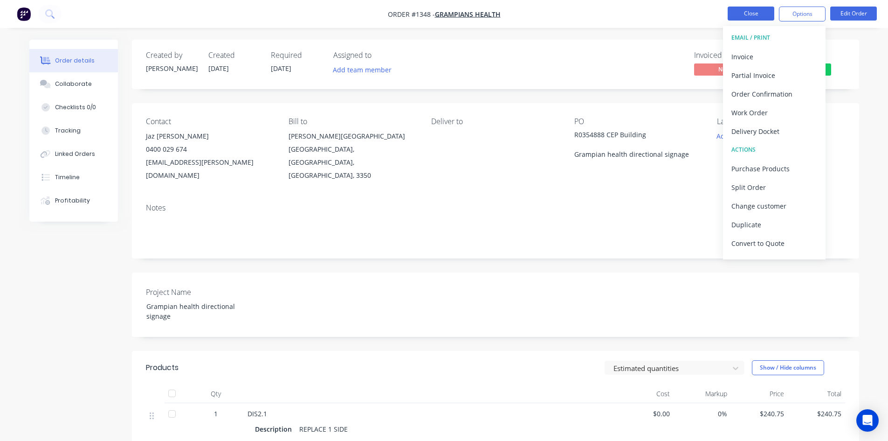
click at [733, 10] on button "Close" at bounding box center [751, 14] width 47 height 14
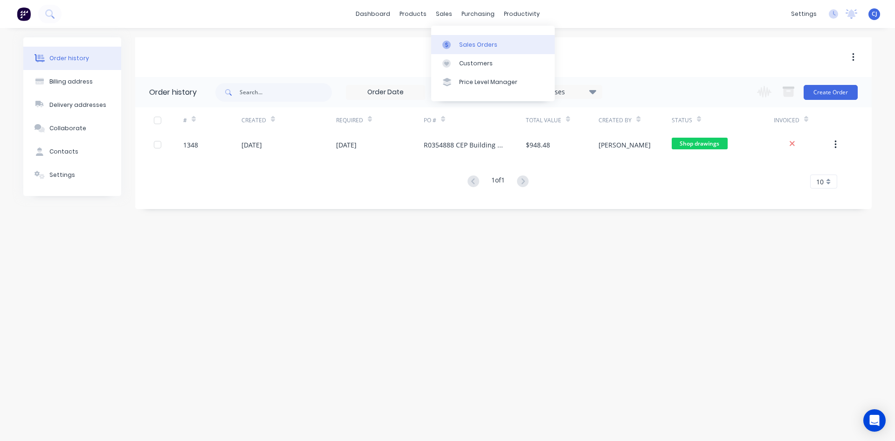
click at [466, 44] on div "Sales Orders" at bounding box center [478, 45] width 38 height 8
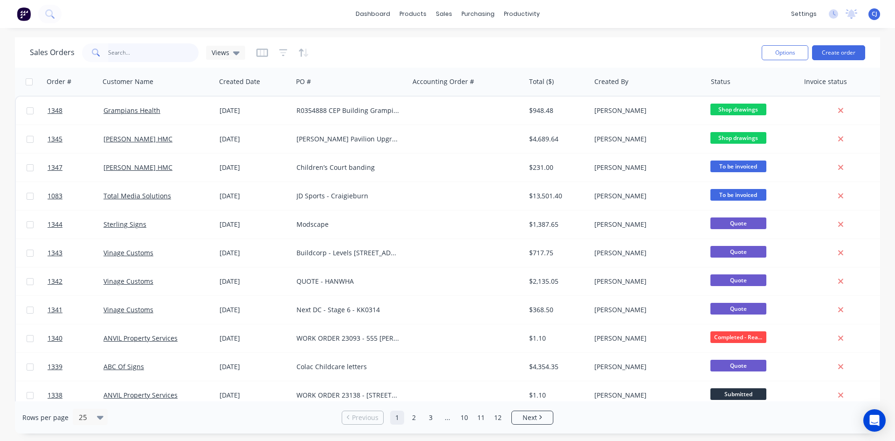
click at [166, 53] on input "text" at bounding box center [153, 52] width 91 height 19
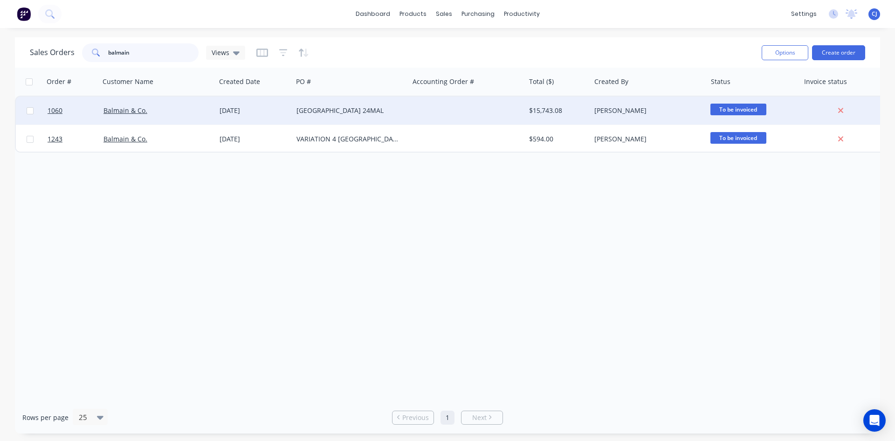
type input "balmain"
click at [346, 115] on div "Malvern Gardens 24MAL" at bounding box center [351, 110] width 116 height 28
